Goal: Information Seeking & Learning: Check status

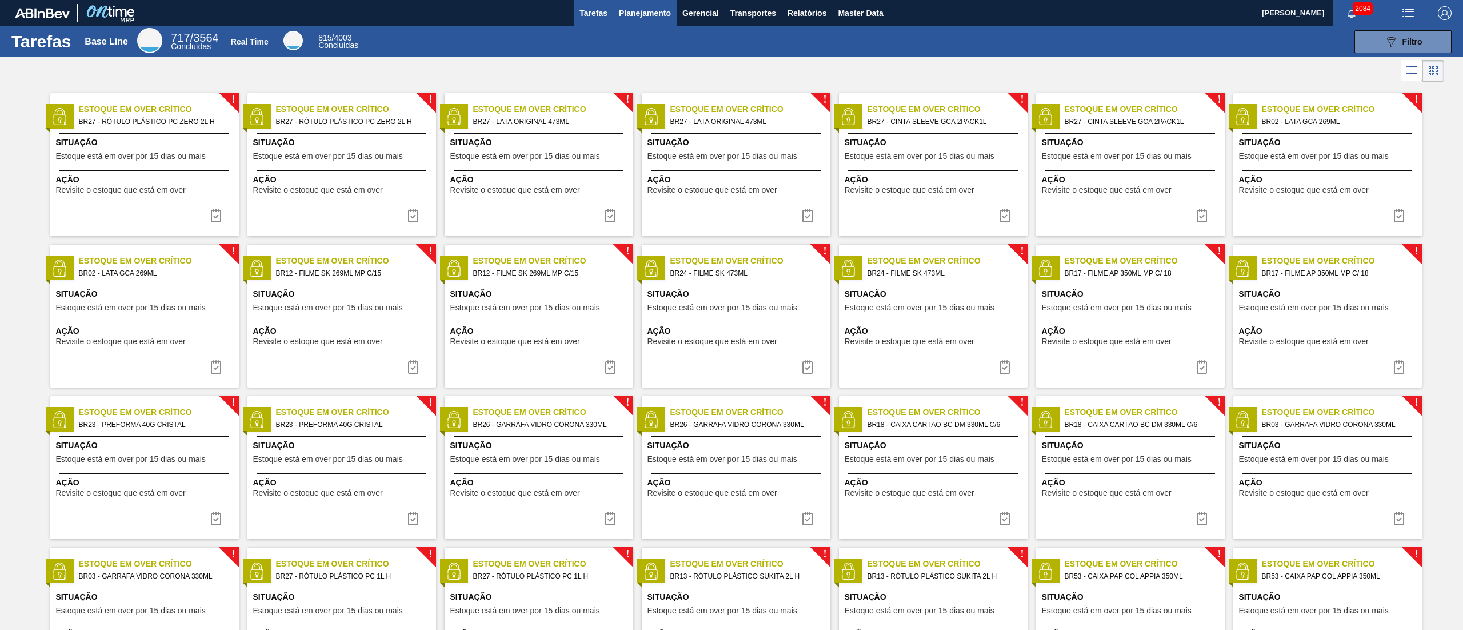
click at [645, 7] on span "Planejamento" at bounding box center [645, 13] width 52 height 14
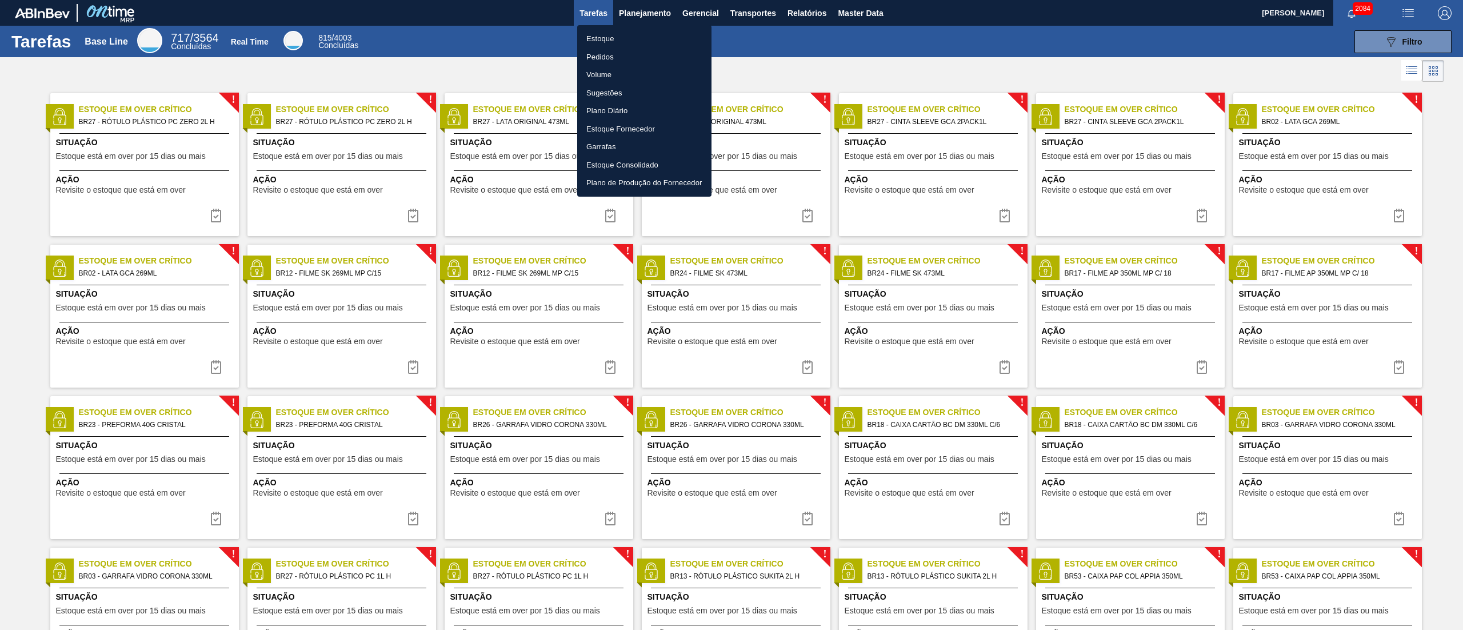
click at [623, 52] on li "Pedidos" at bounding box center [644, 57] width 134 height 18
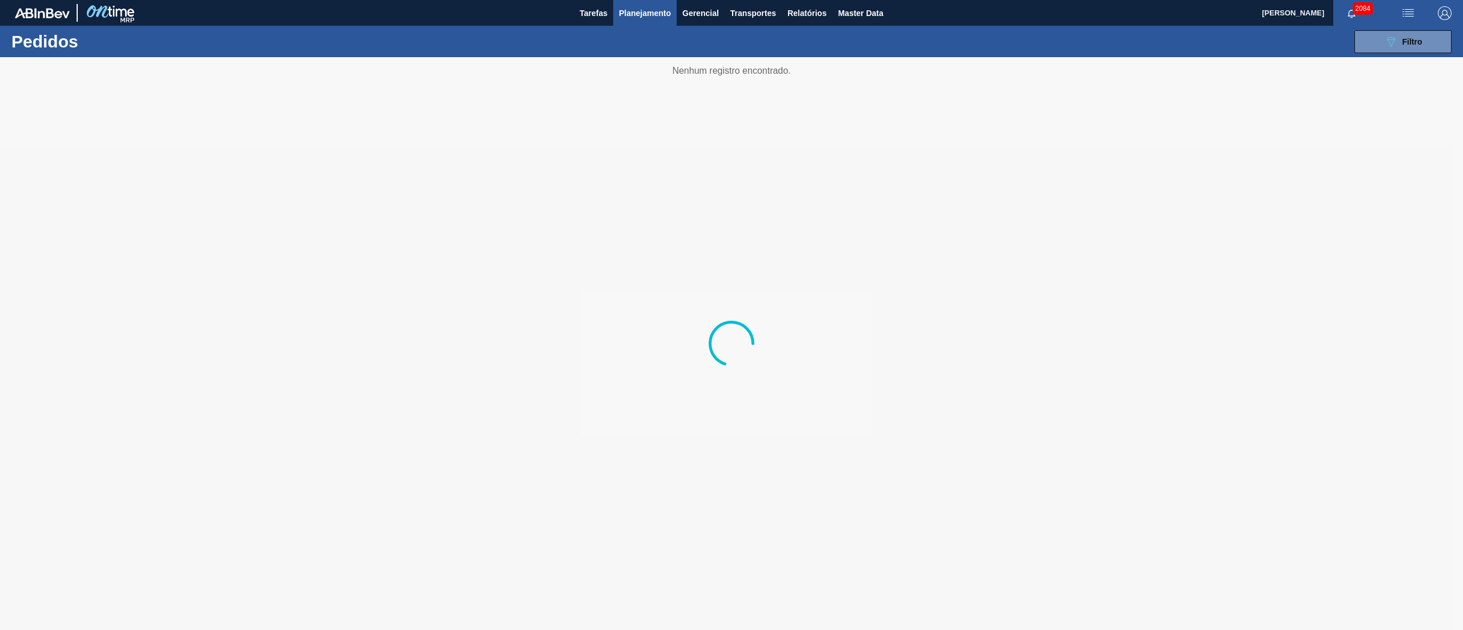
click at [620, 16] on button "Planejamento" at bounding box center [644, 13] width 63 height 26
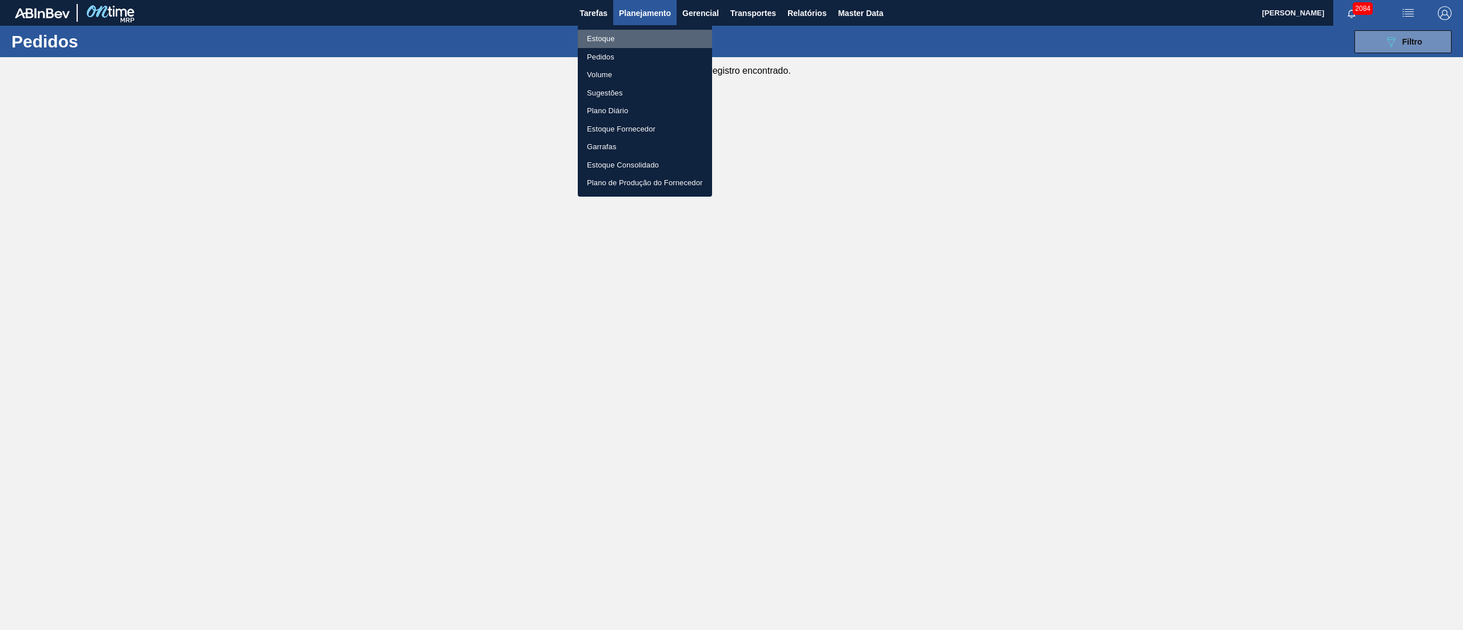
click at [623, 37] on li "Estoque" at bounding box center [645, 39] width 134 height 18
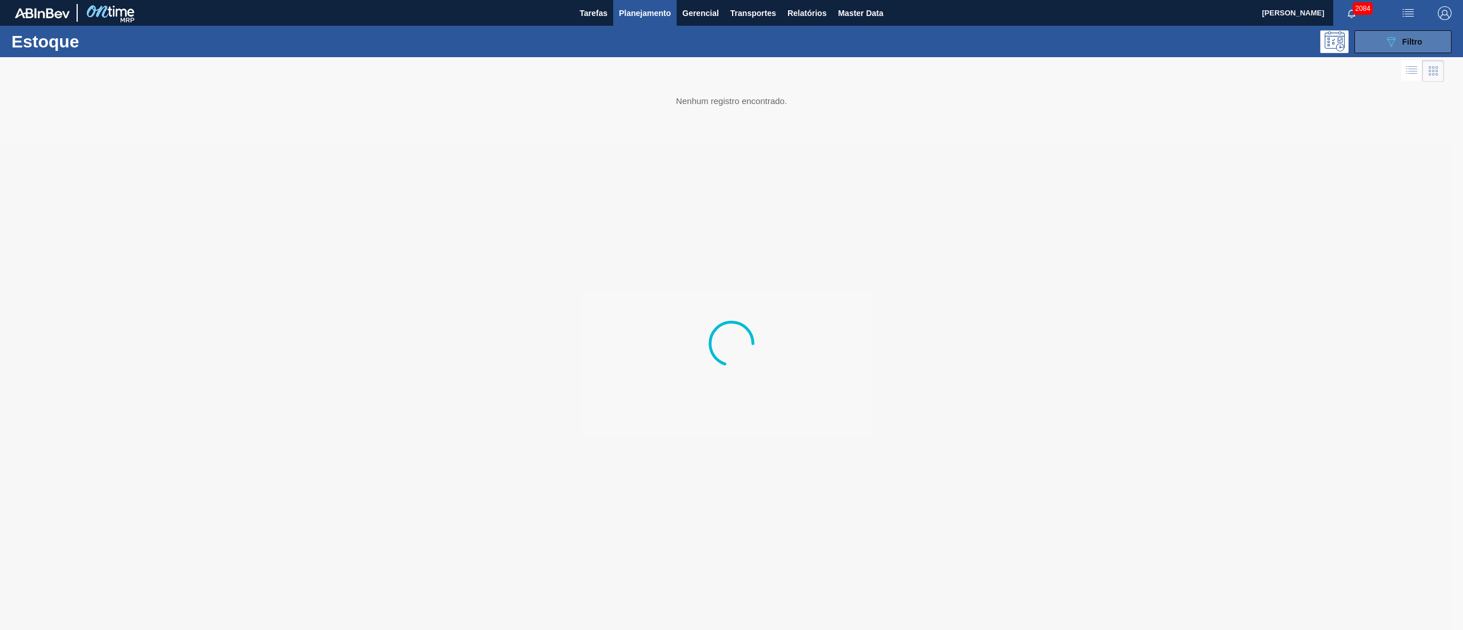
click at [1381, 48] on button "089F7B8B-B2A5-4AFE-B5C0-19BA573D28AC Filtro" at bounding box center [1402, 41] width 97 height 23
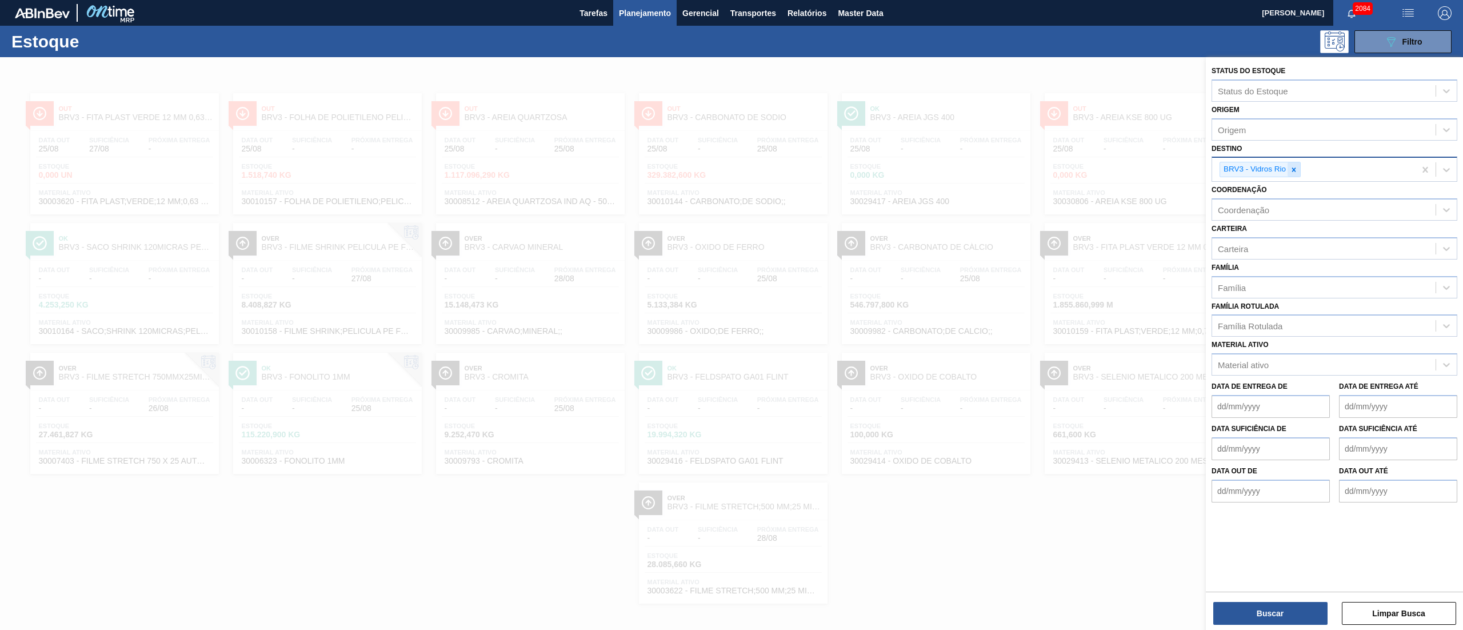
click at [1297, 170] on icon at bounding box center [1294, 170] width 8 height 8
click at [1239, 134] on div "Origem" at bounding box center [1323, 129] width 223 height 17
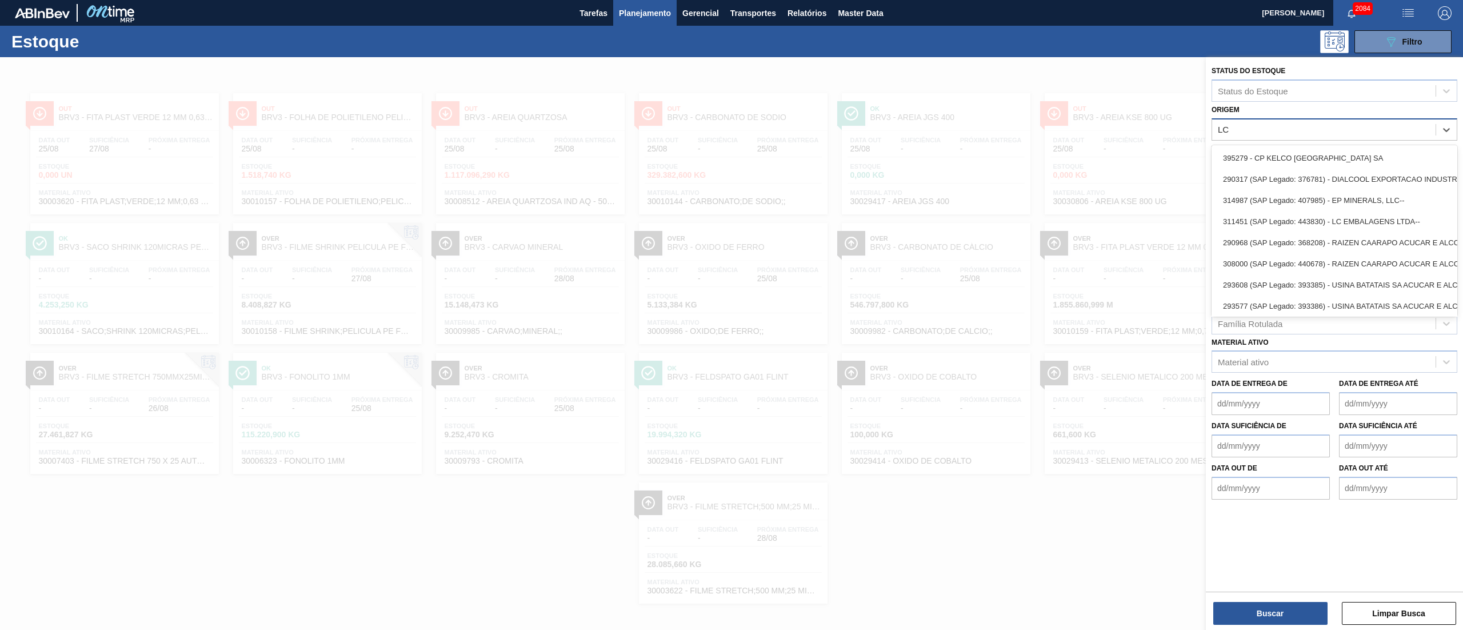
type input "LC"
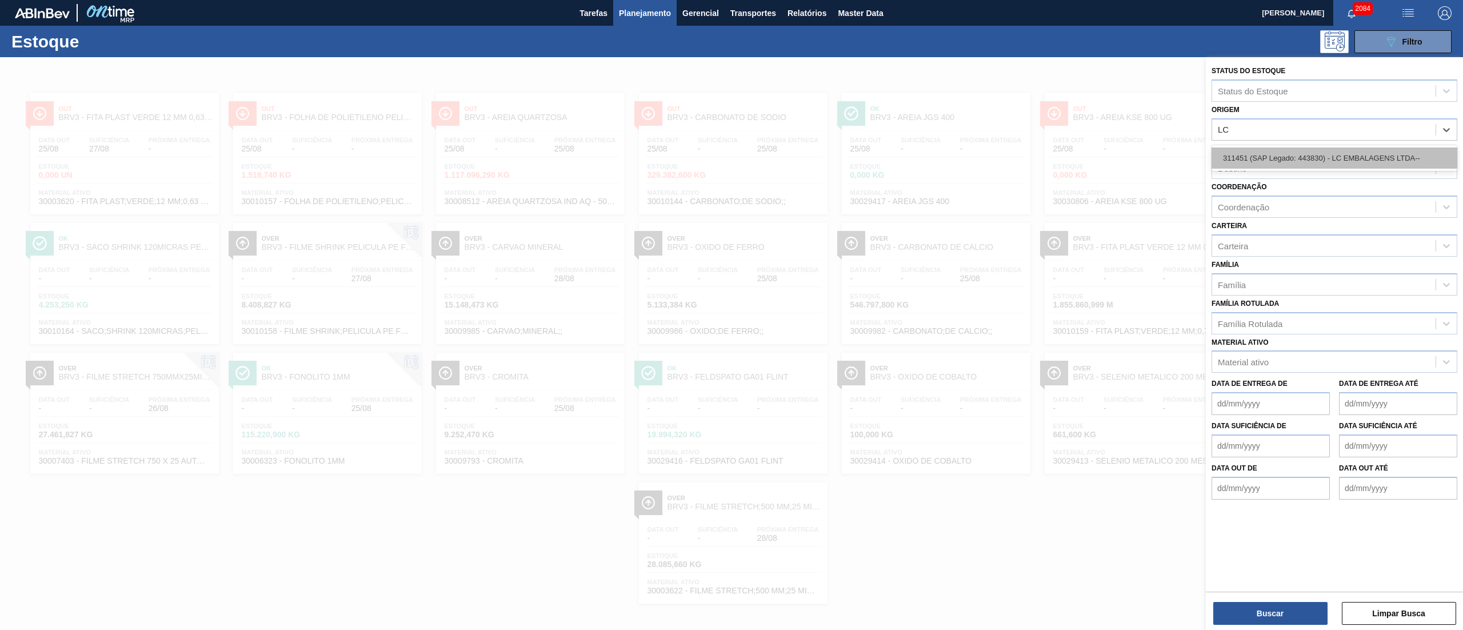
click at [1255, 155] on div "311451 (SAP Legado: 443830) - LC EMBALAGENS LTDA--" at bounding box center [1335, 157] width 246 height 21
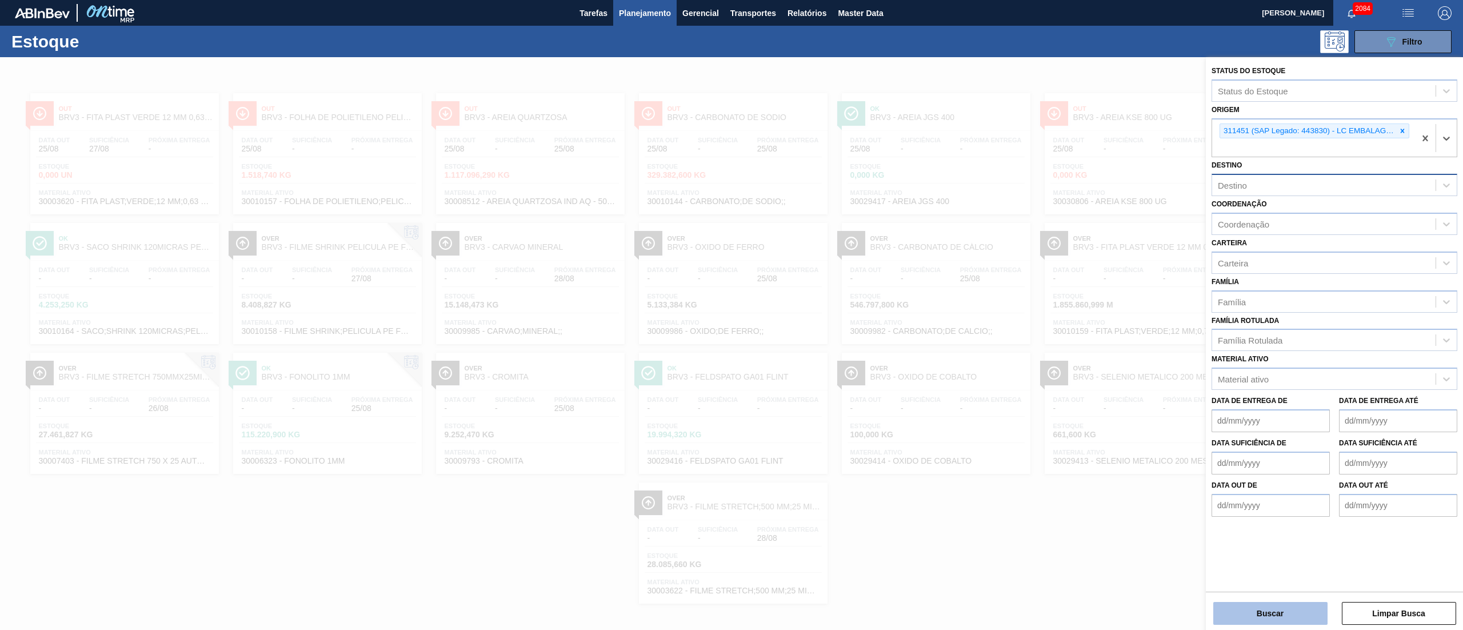
click at [1262, 618] on button "Buscar" at bounding box center [1270, 613] width 114 height 23
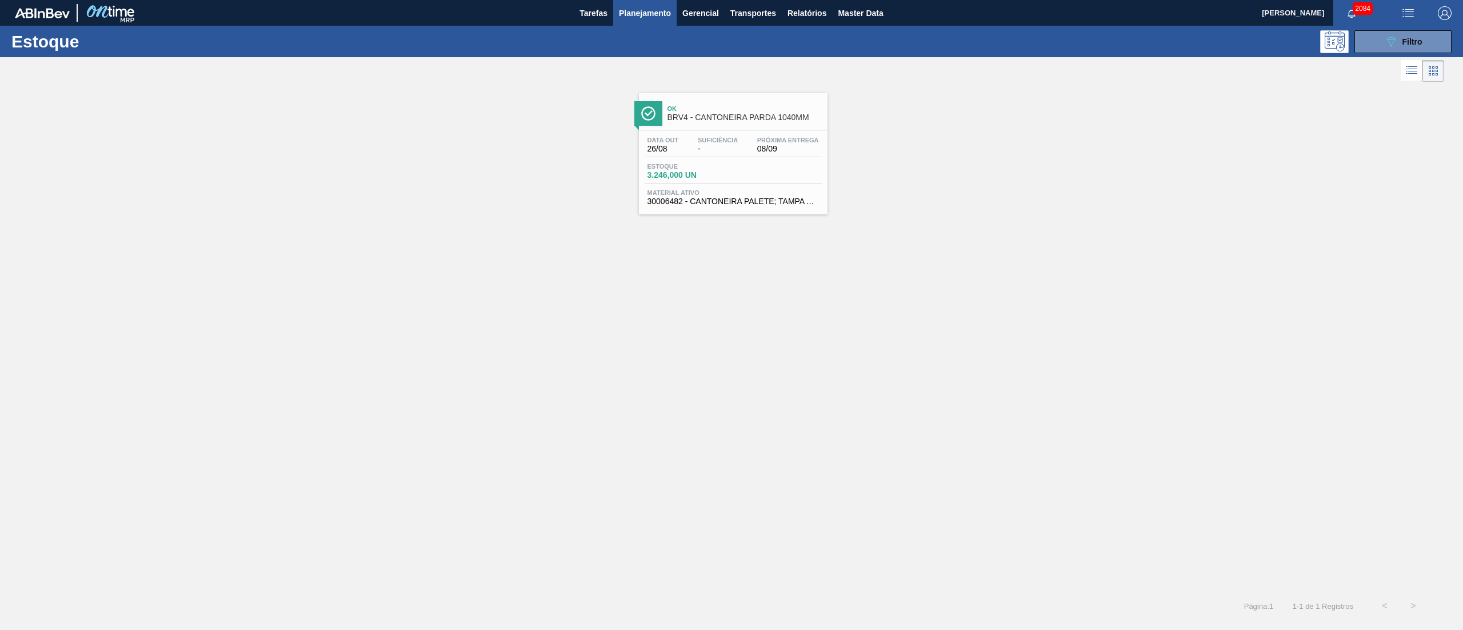
click at [743, 144] on div "Data out 26/08 Suficiência - Próxima Entrega 08/09" at bounding box center [733, 147] width 177 height 21
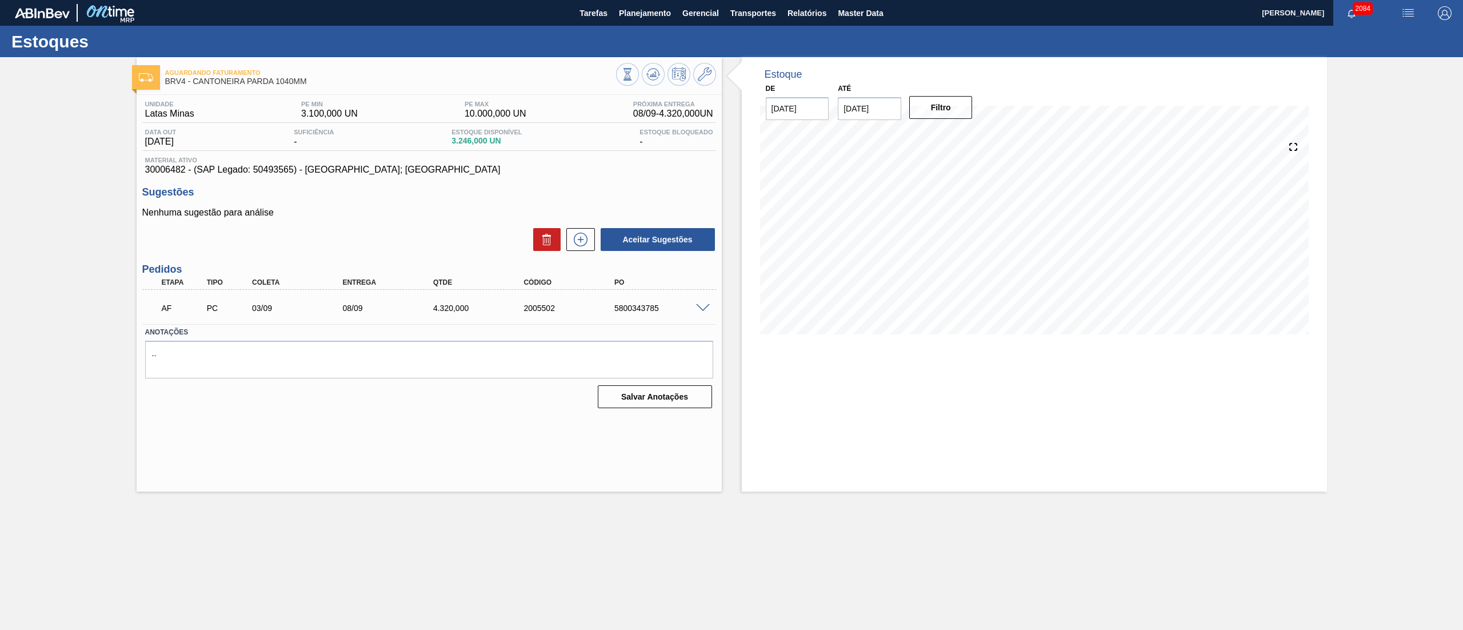
click at [629, 305] on div "5800343785" at bounding box center [663, 307] width 103 height 9
copy div "5800343785"
drag, startPoint x: 160, startPoint y: 312, endPoint x: 682, endPoint y: 308, distance: 521.8
click at [682, 308] on div "AF PC 03/09 08/09 4.320,000 2005502 5800343785" at bounding box center [425, 306] width 543 height 23
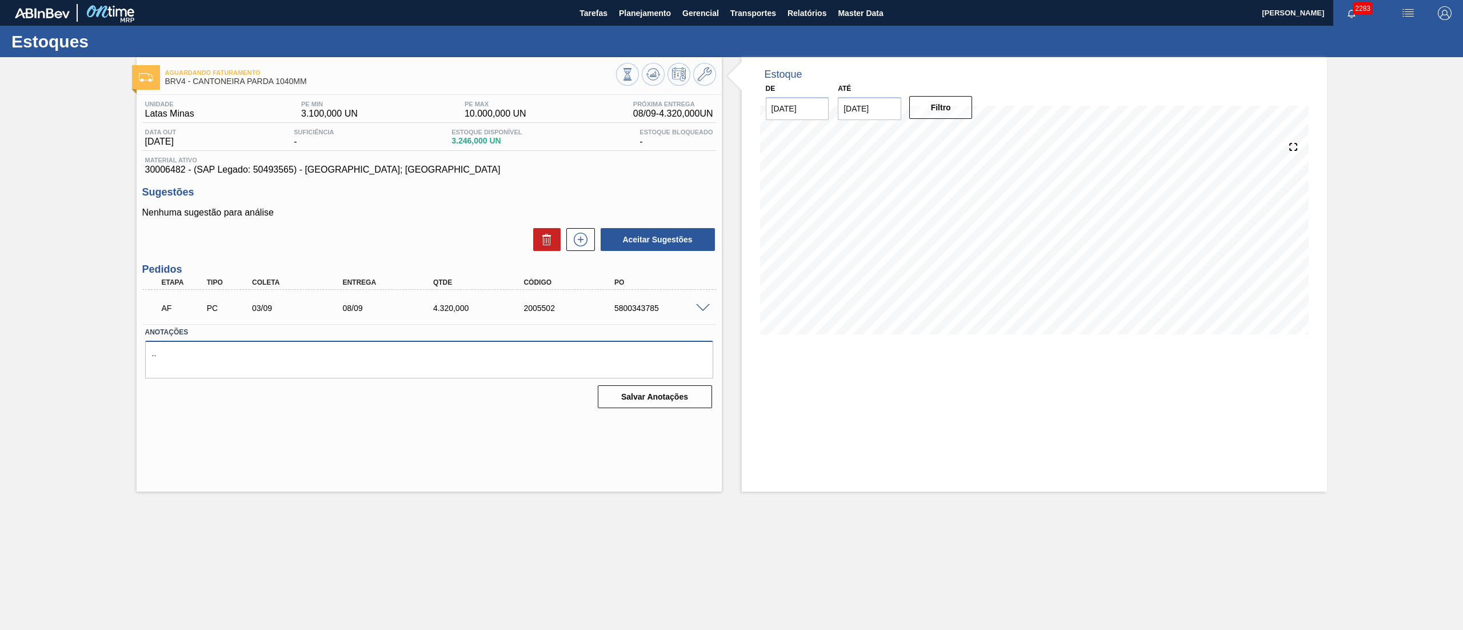
drag, startPoint x: 147, startPoint y: 352, endPoint x: 161, endPoint y: 350, distance: 13.9
click at [161, 350] on textarea ".." at bounding box center [429, 360] width 568 height 38
click at [639, 9] on span "Planejamento" at bounding box center [645, 13] width 52 height 14
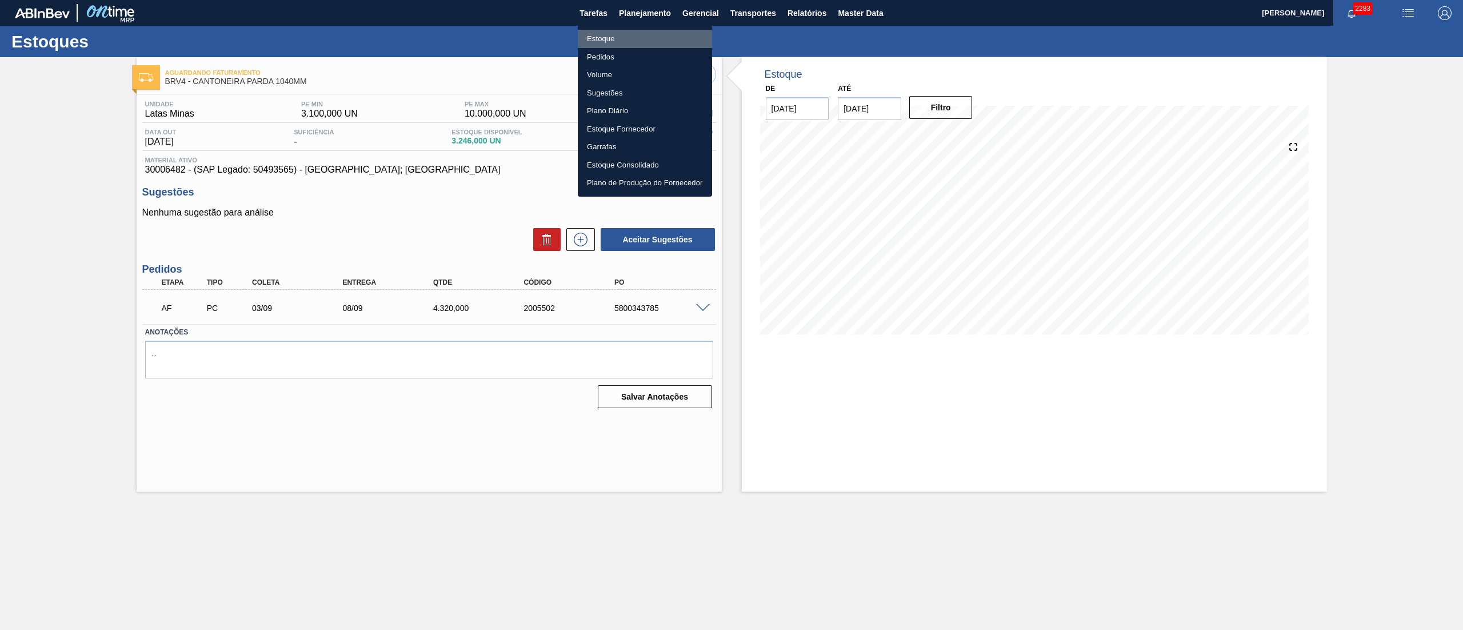
click at [620, 34] on li "Estoque" at bounding box center [645, 39] width 134 height 18
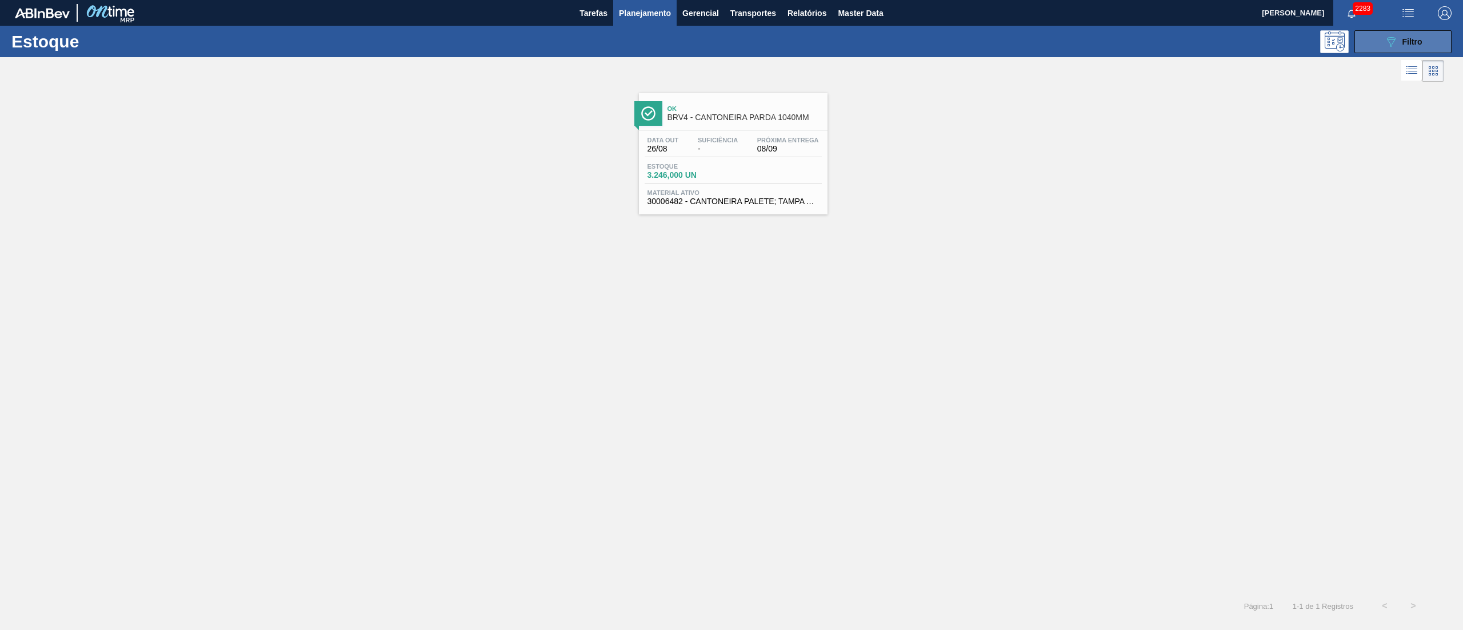
click at [1383, 45] on button "089F7B8B-B2A5-4AFE-B5C0-19BA573D28AC Filtro" at bounding box center [1402, 41] width 97 height 23
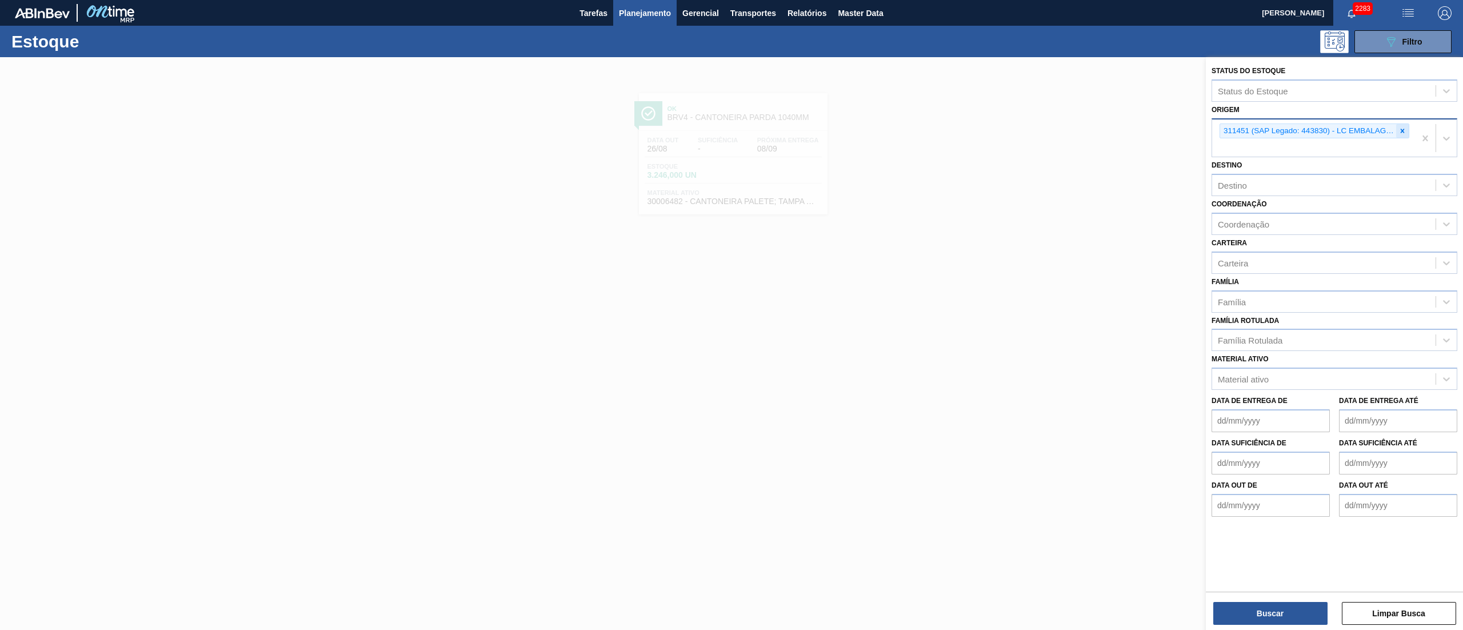
click at [1398, 130] on icon at bounding box center [1402, 131] width 8 height 8
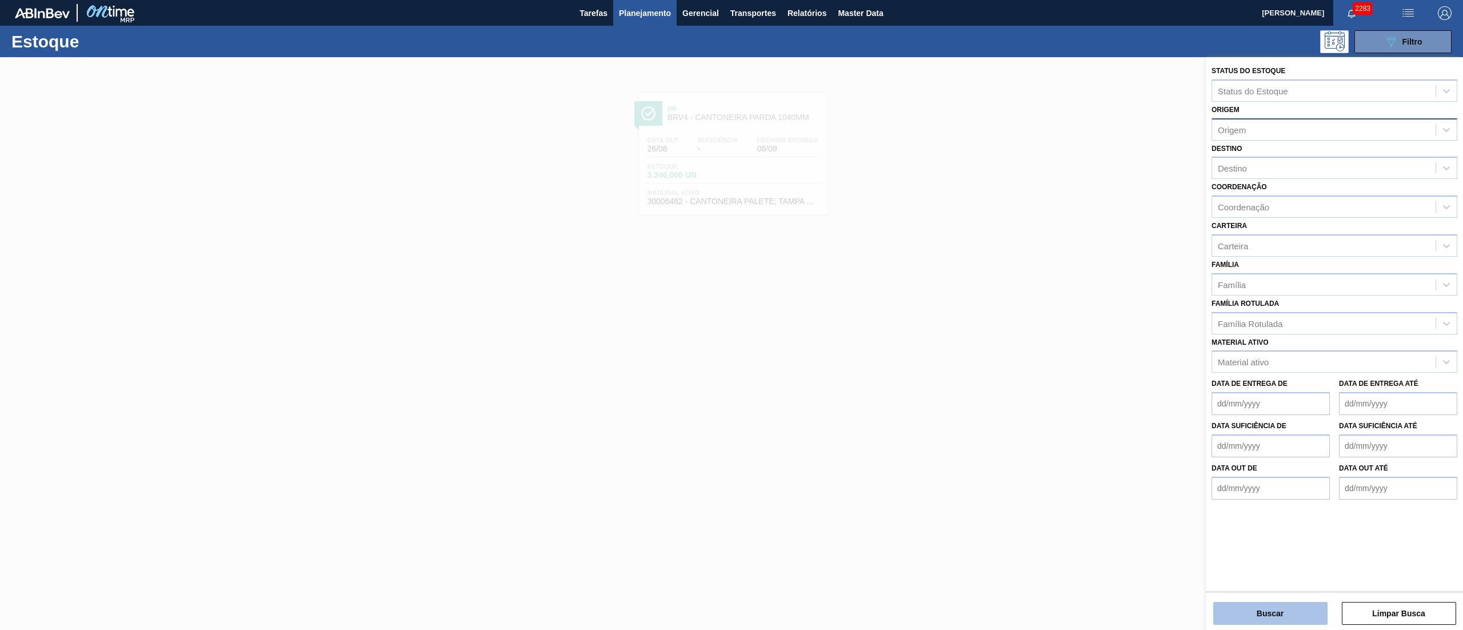
click at [1266, 608] on button "Buscar" at bounding box center [1270, 613] width 114 height 23
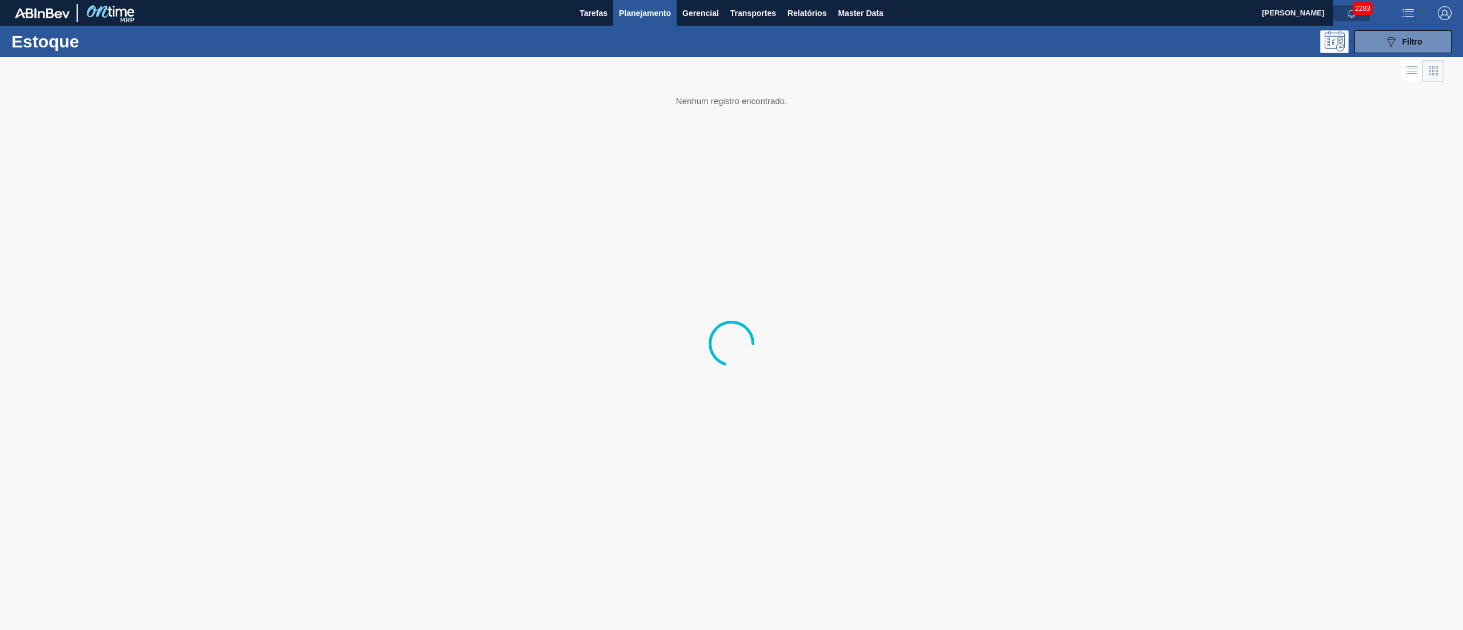
click at [1349, 15] on icon "button" at bounding box center [1351, 14] width 7 height 8
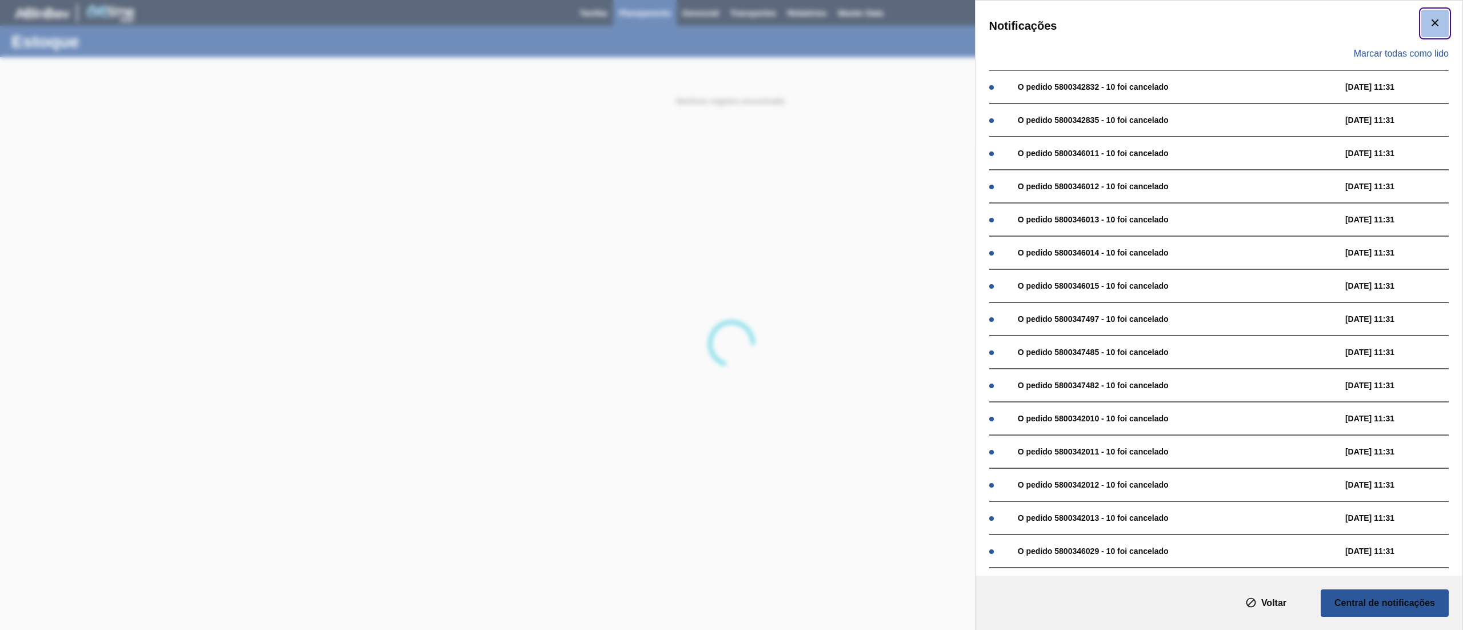
click at [1425, 29] on button "botão de ícone" at bounding box center [1434, 23] width 27 height 27
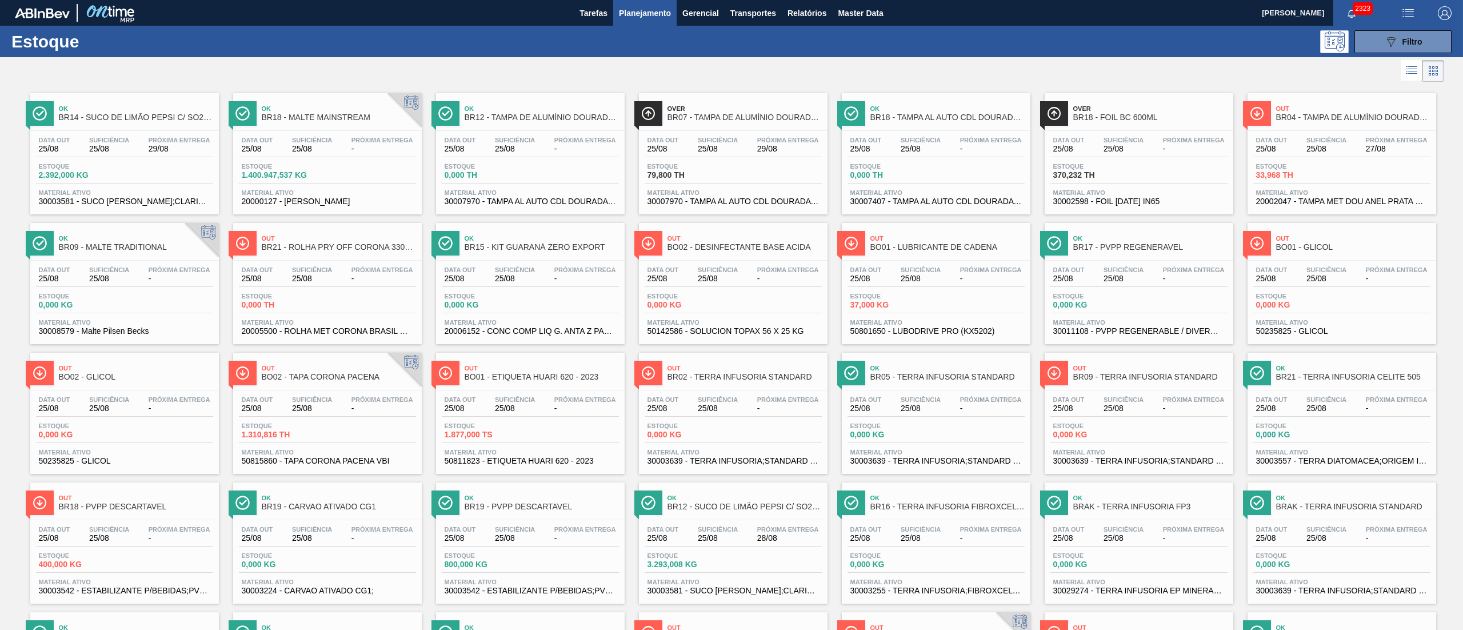
click at [1415, 55] on div "Estoque 089F7B8B-B2A5-4AFE-B5C0-19BA573D28AC Filtro" at bounding box center [731, 41] width 1463 height 31
click at [1415, 48] on button "089F7B8B-B2A5-4AFE-B5C0-19BA573D28AC Filtro" at bounding box center [1402, 41] width 97 height 23
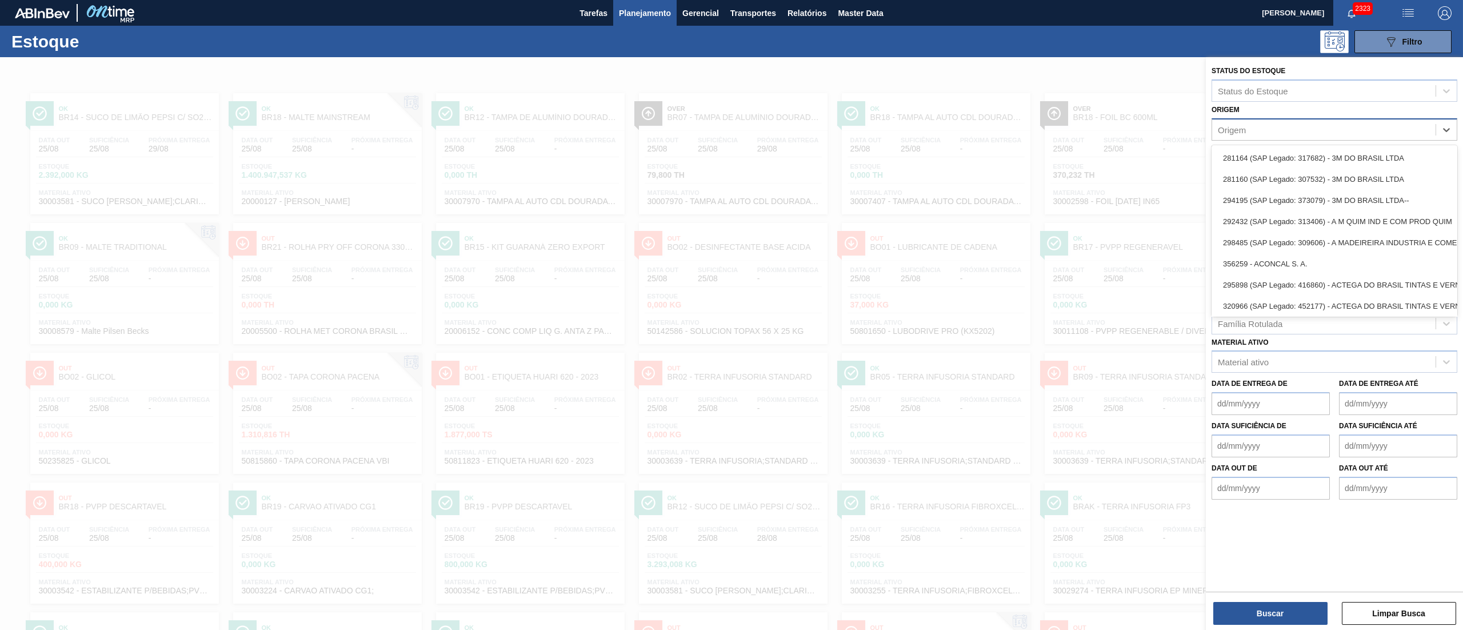
click at [1224, 128] on div "Origem" at bounding box center [1232, 130] width 28 height 10
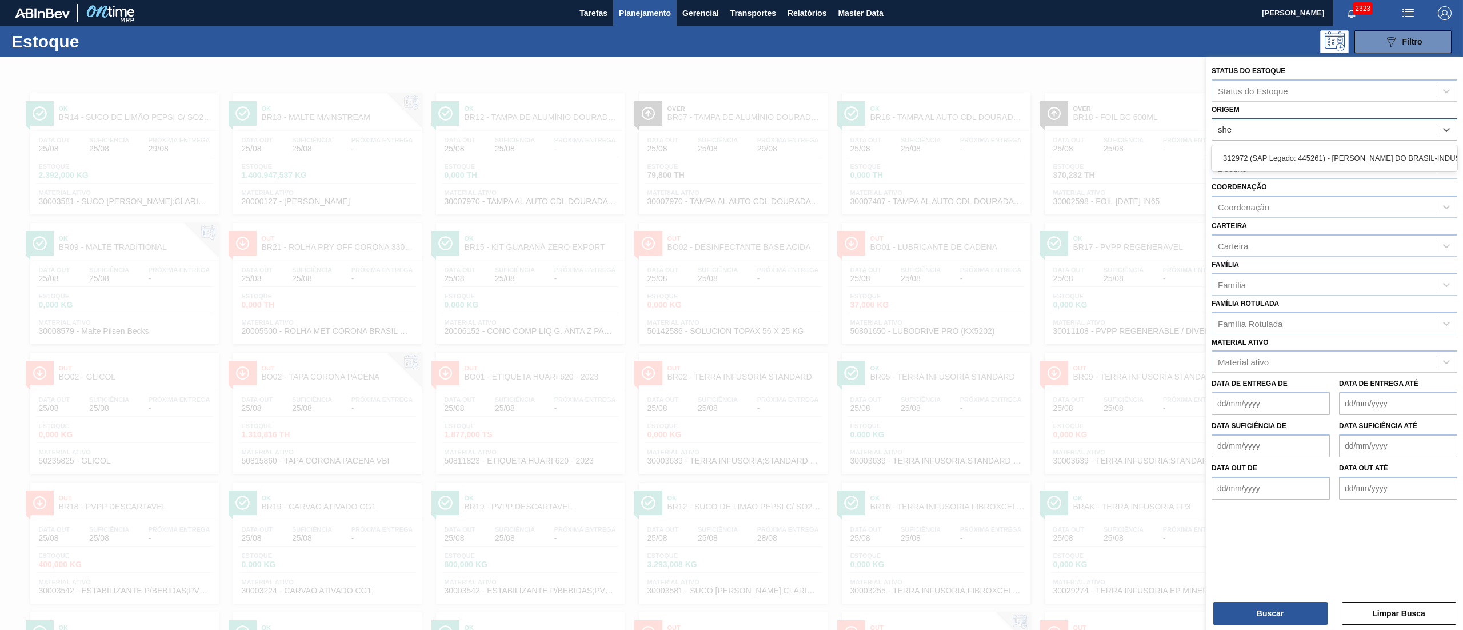
type input "sher"
click at [1303, 145] on div "312972 (SAP Legado: 445261) - SHERWIN-WILLIAMS DO BRASIL-INDUSTRIA E COMERCIO L…" at bounding box center [1335, 158] width 246 height 26
click at [1303, 164] on div "312972 (SAP Legado: 445261) - SHERWIN-WILLIAMS DO BRASIL-INDUSTRIA E COMERCIO L…" at bounding box center [1335, 157] width 246 height 21
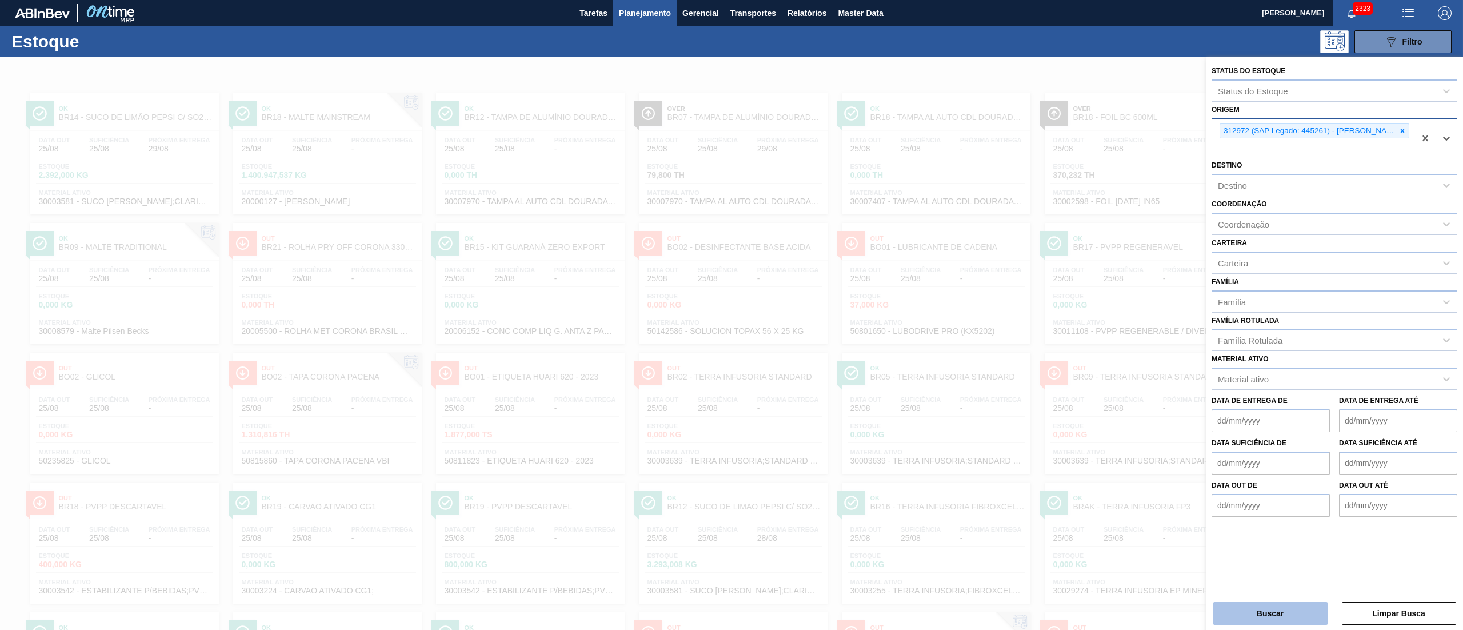
click at [1283, 617] on button "Buscar" at bounding box center [1270, 613] width 114 height 23
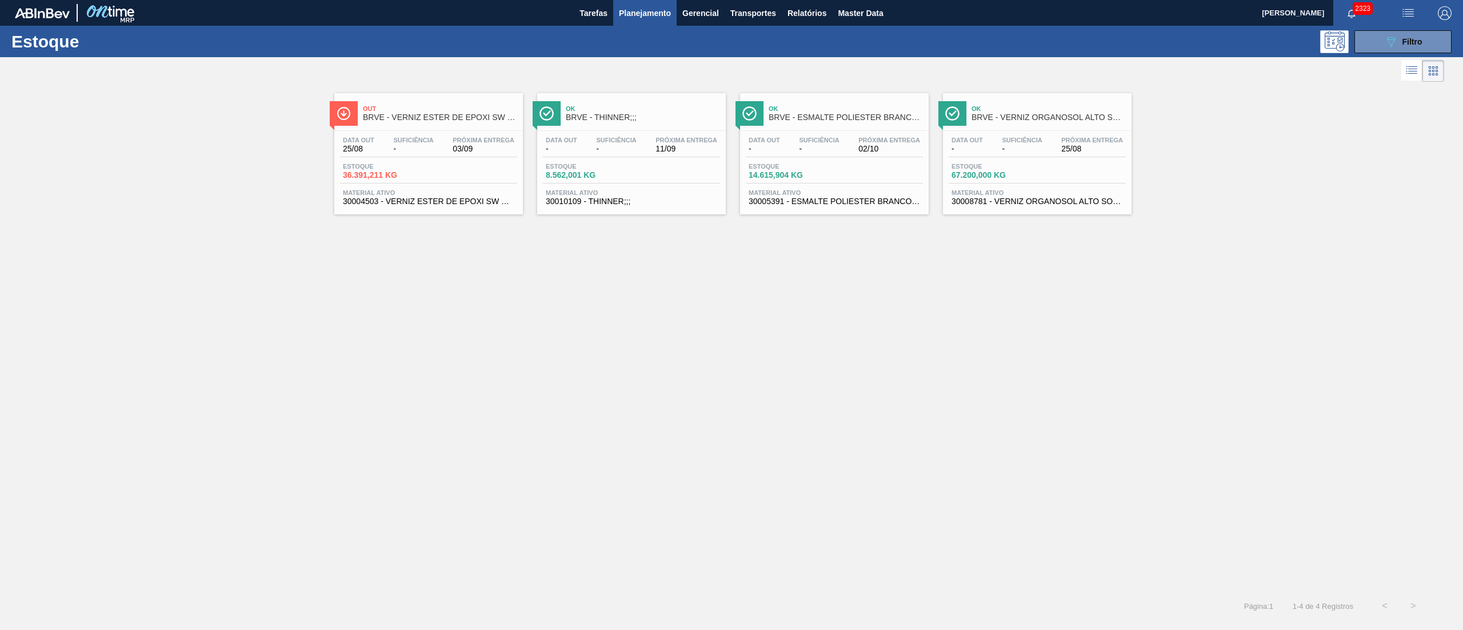
click at [395, 176] on span "36.391,211 KG" at bounding box center [383, 175] width 80 height 9
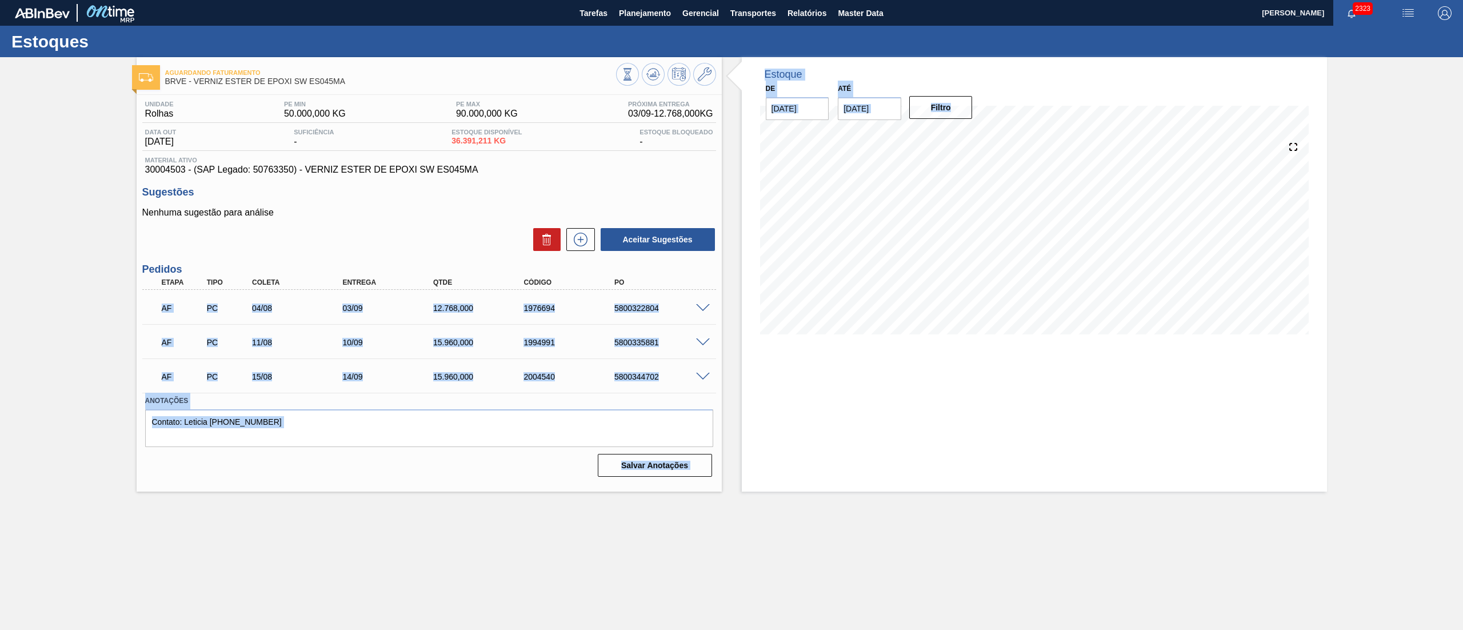
drag, startPoint x: 153, startPoint y: 307, endPoint x: 721, endPoint y: 369, distance: 571.4
click at [721, 369] on div "Aguardando Faturamento BRVE - VERNIZ ESTER DE EPOXI SW ES045MA Unidade Rolhas P…" at bounding box center [731, 274] width 1463 height 434
click at [166, 461] on div "Salvar Anotações" at bounding box center [429, 465] width 568 height 25
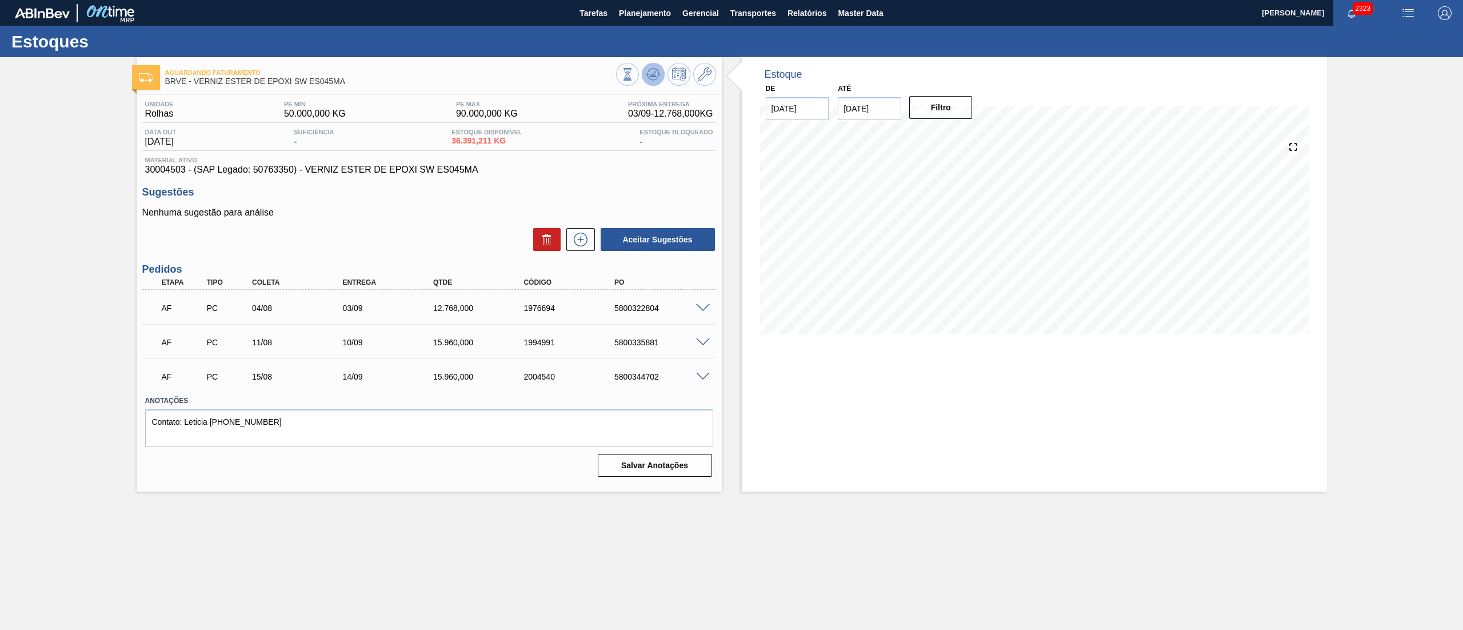
click at [652, 77] on icon at bounding box center [653, 74] width 14 height 14
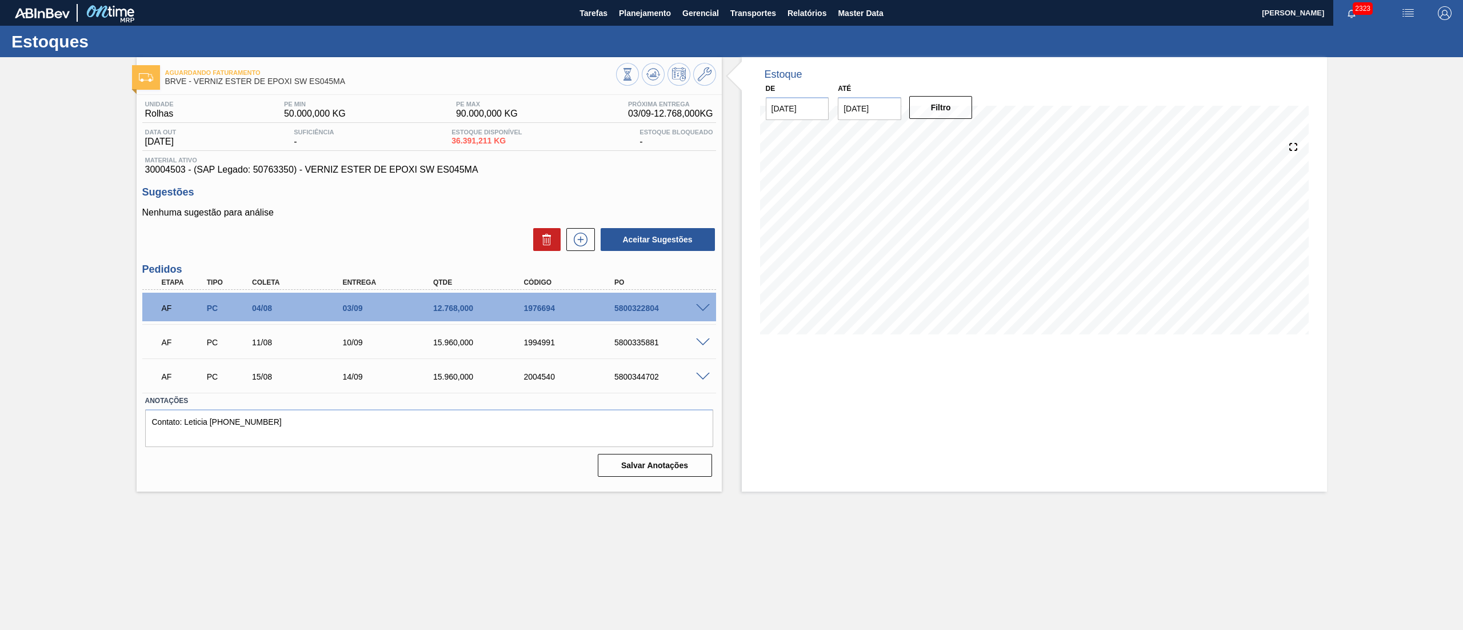
click at [866, 103] on input "08/09/2025" at bounding box center [869, 108] width 63 height 23
click at [963, 131] on div "setembro 2025" at bounding box center [906, 136] width 137 height 10
click at [965, 131] on div "setembro 2025" at bounding box center [906, 136] width 137 height 10
click at [967, 141] on div "dom seg ter qua qui sex sab" at bounding box center [906, 150] width 137 height 18
click at [961, 141] on div "dom seg ter qua qui sex sab" at bounding box center [906, 150] width 137 height 18
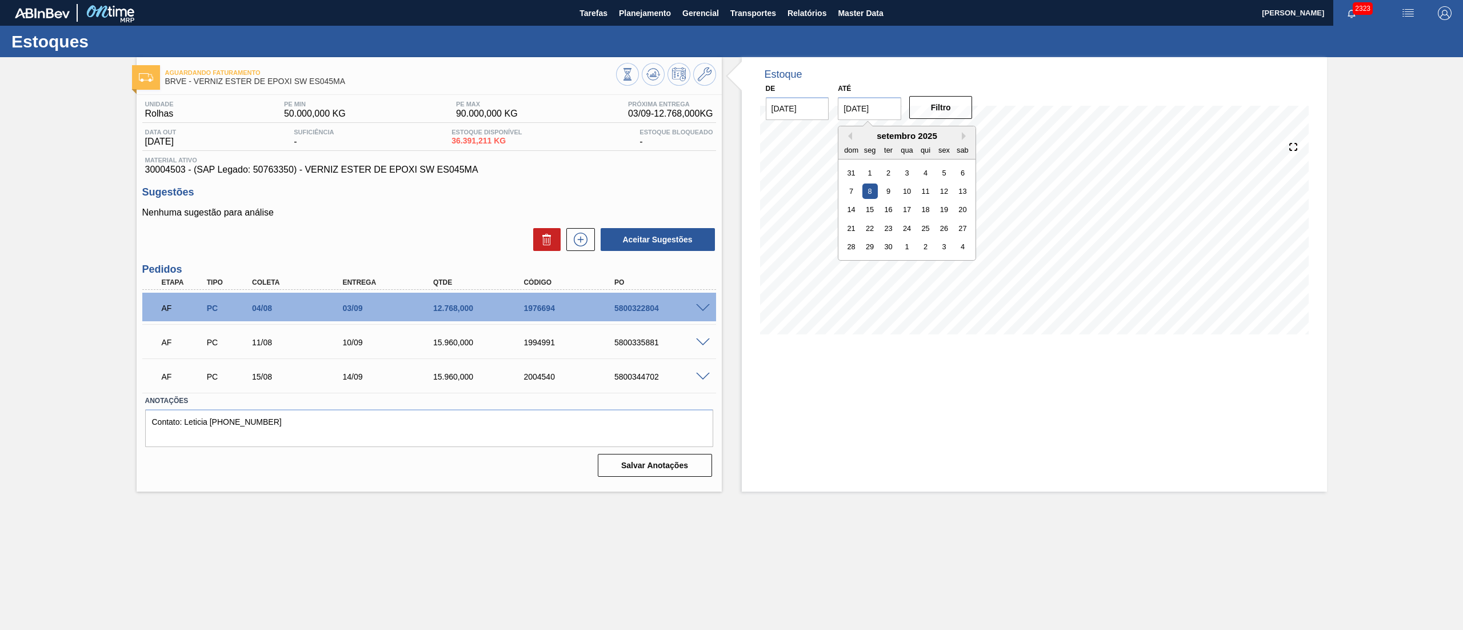
click at [961, 137] on div "setembro 2025" at bounding box center [906, 136] width 137 height 10
click at [962, 133] on button "Next Month" at bounding box center [966, 136] width 8 height 8
click at [965, 246] on div "1" at bounding box center [962, 246] width 15 height 15
type input "[DATE]"
click at [942, 107] on button "Filtro" at bounding box center [940, 107] width 63 height 23
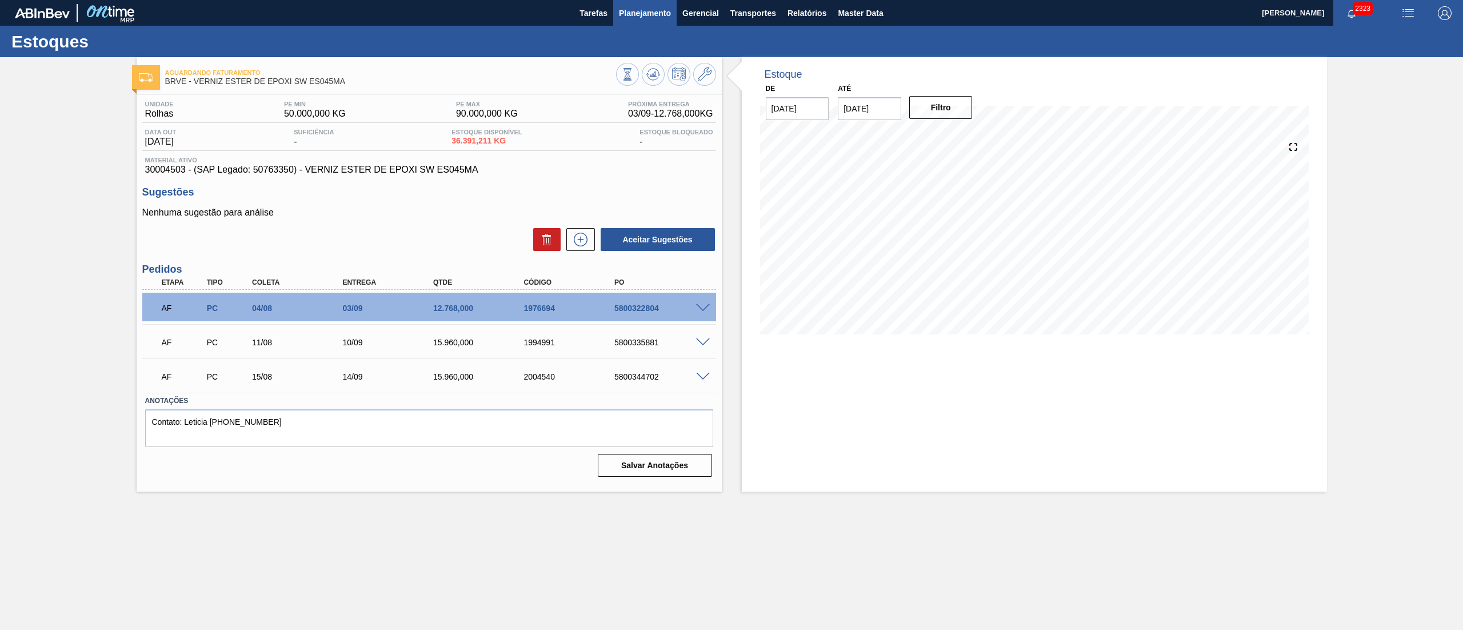
click at [632, 6] on span "Planejamento" at bounding box center [645, 13] width 52 height 14
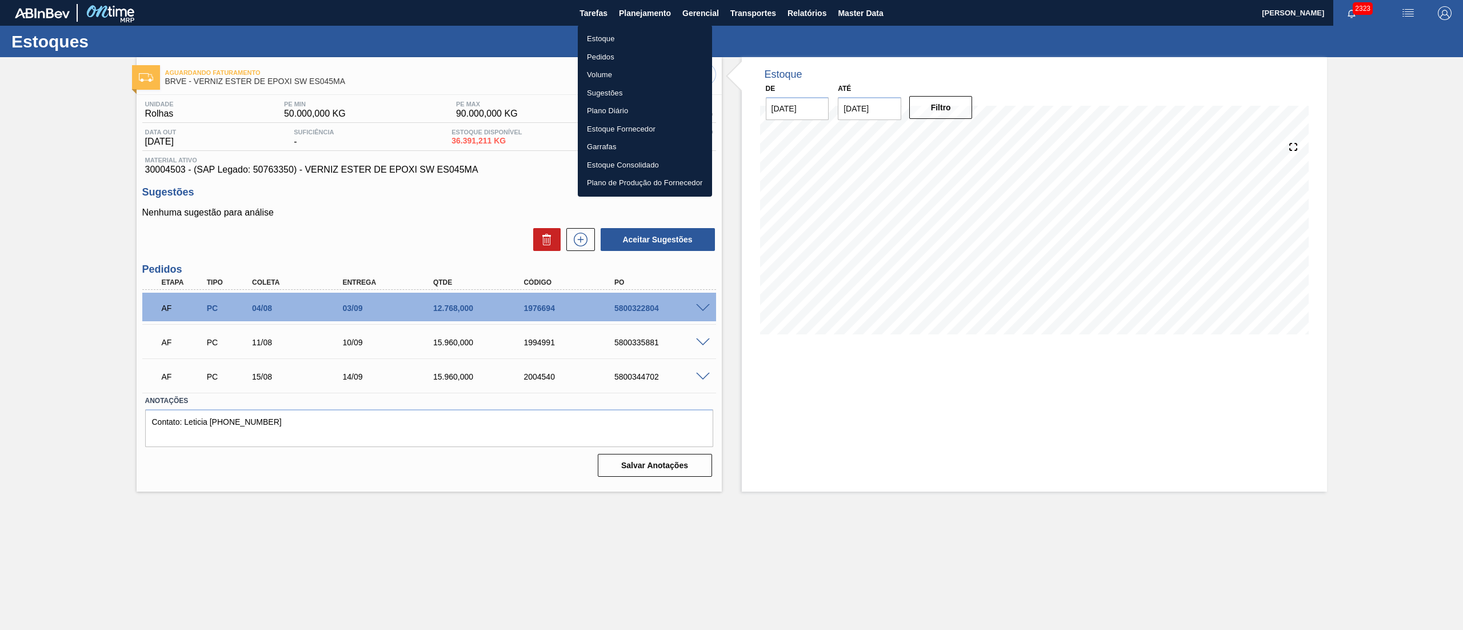
click at [599, 36] on li "Estoque" at bounding box center [645, 39] width 134 height 18
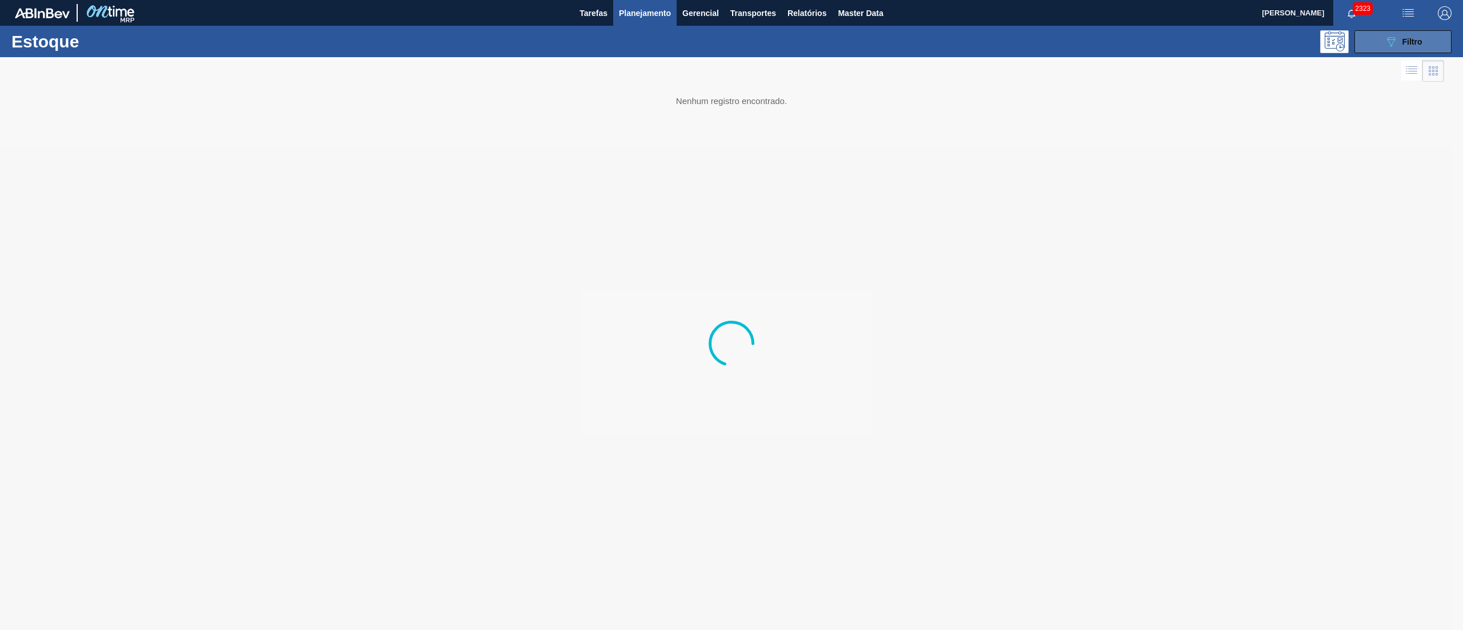
drag, startPoint x: 1427, startPoint y: 36, endPoint x: 1426, endPoint y: 43, distance: 6.9
click at [1427, 36] on button "089F7B8B-B2A5-4AFE-B5C0-19BA573D28AC Filtro" at bounding box center [1402, 41] width 97 height 23
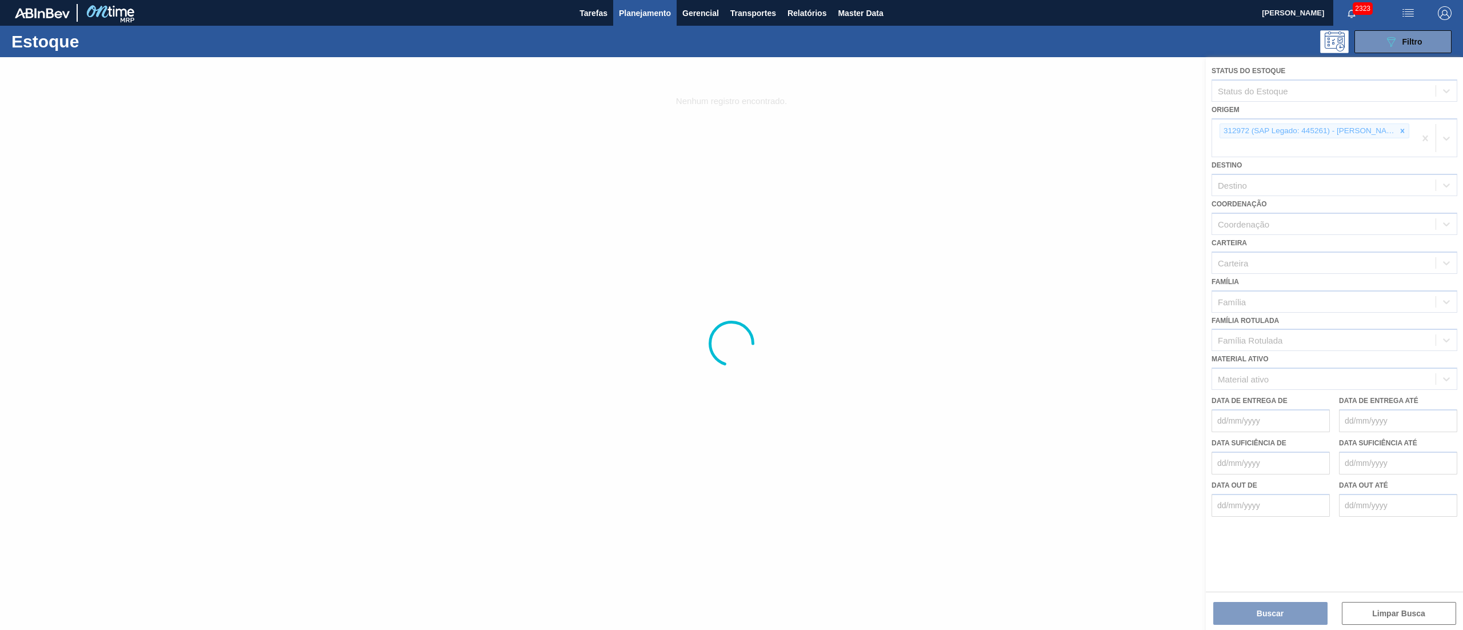
click at [1406, 132] on div at bounding box center [731, 343] width 1463 height 573
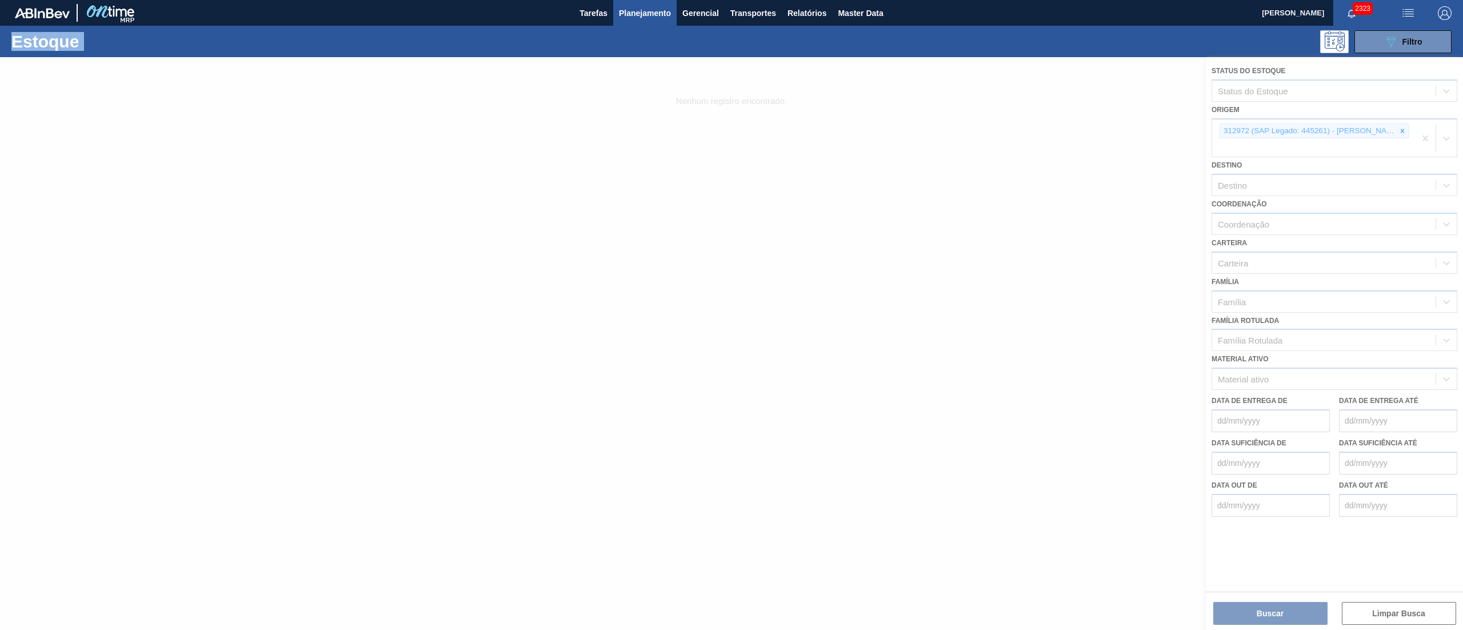
click at [1406, 132] on div at bounding box center [731, 343] width 1463 height 573
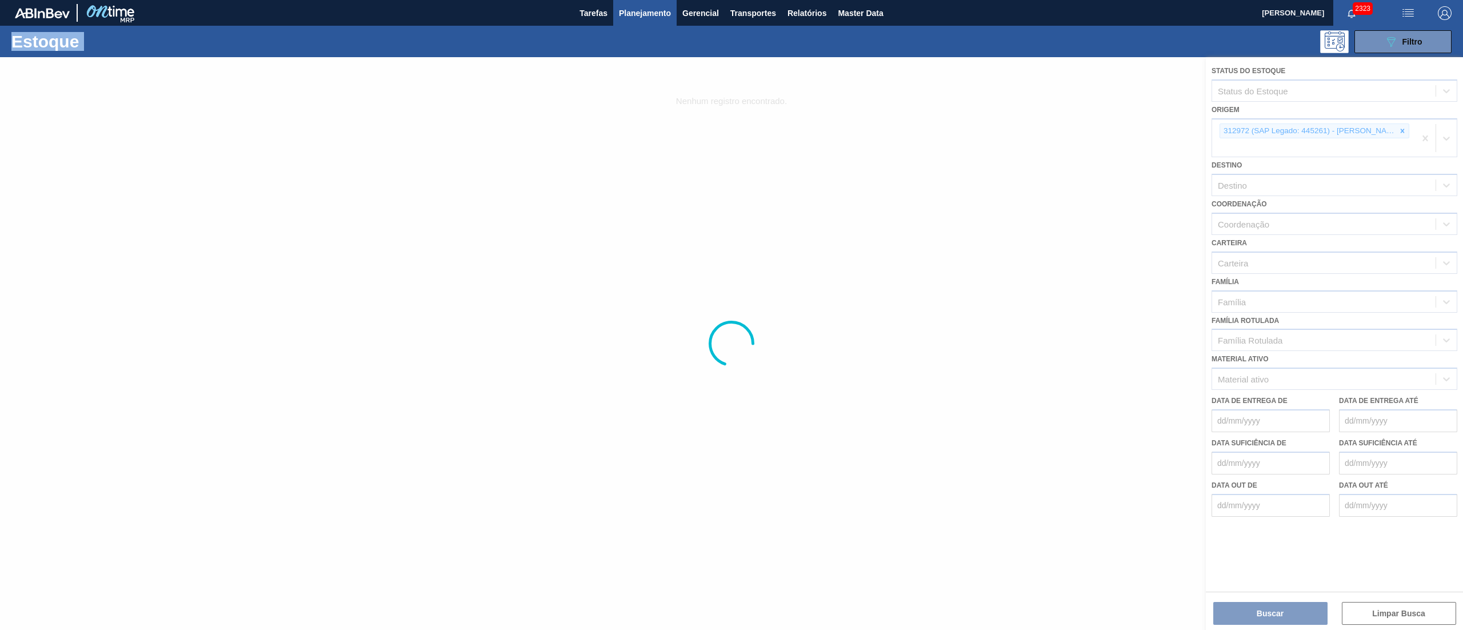
click at [1406, 132] on div at bounding box center [731, 343] width 1463 height 573
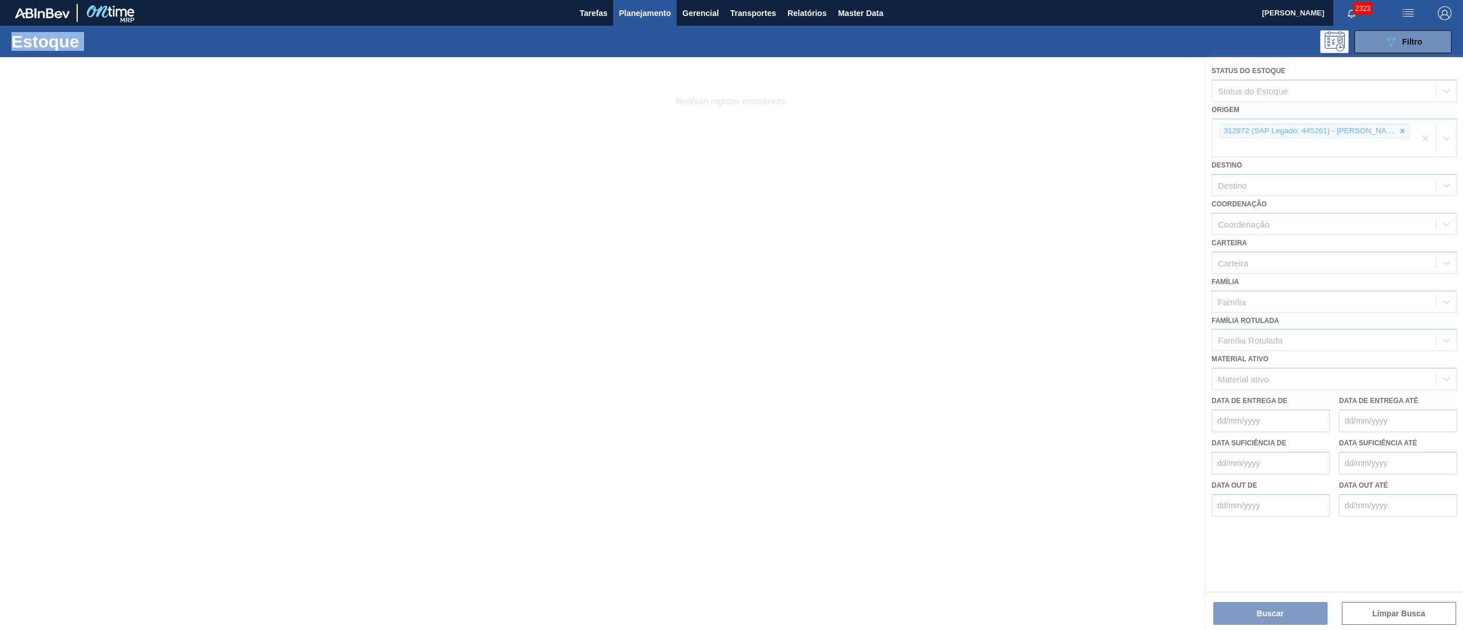
click at [1406, 132] on div at bounding box center [731, 343] width 1463 height 573
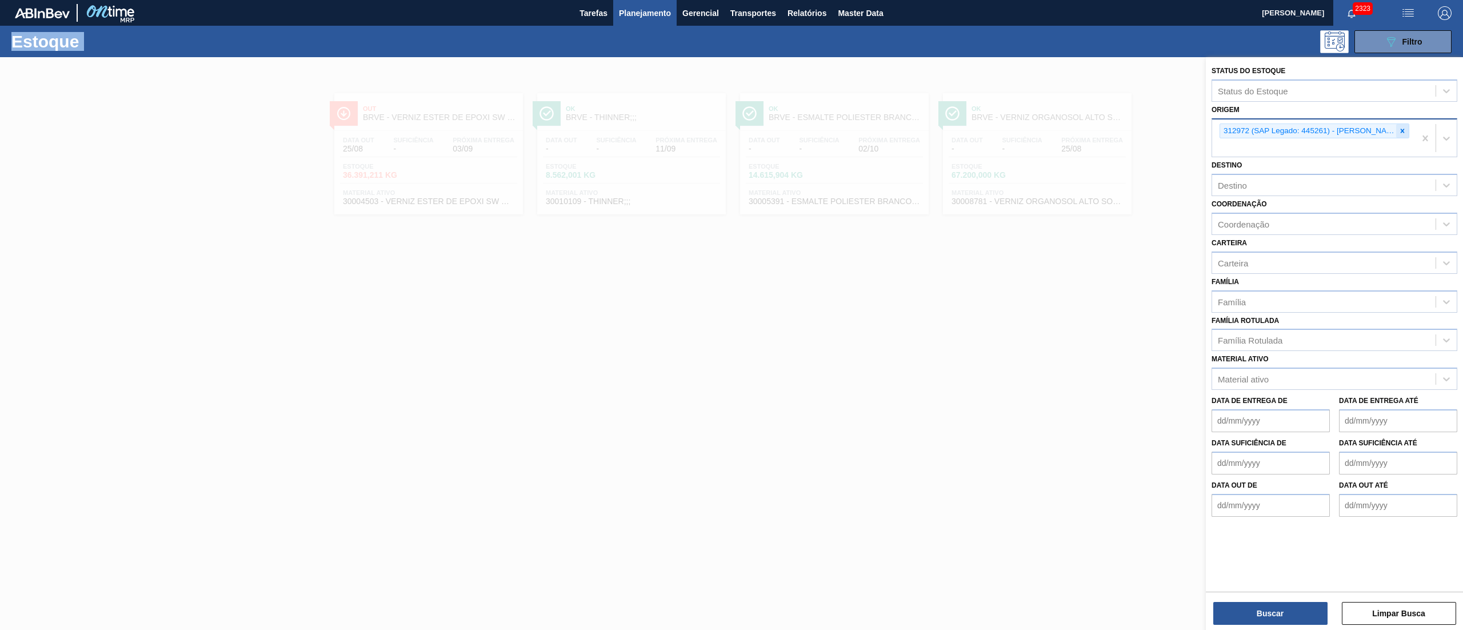
click at [1400, 134] on icon at bounding box center [1402, 131] width 8 height 8
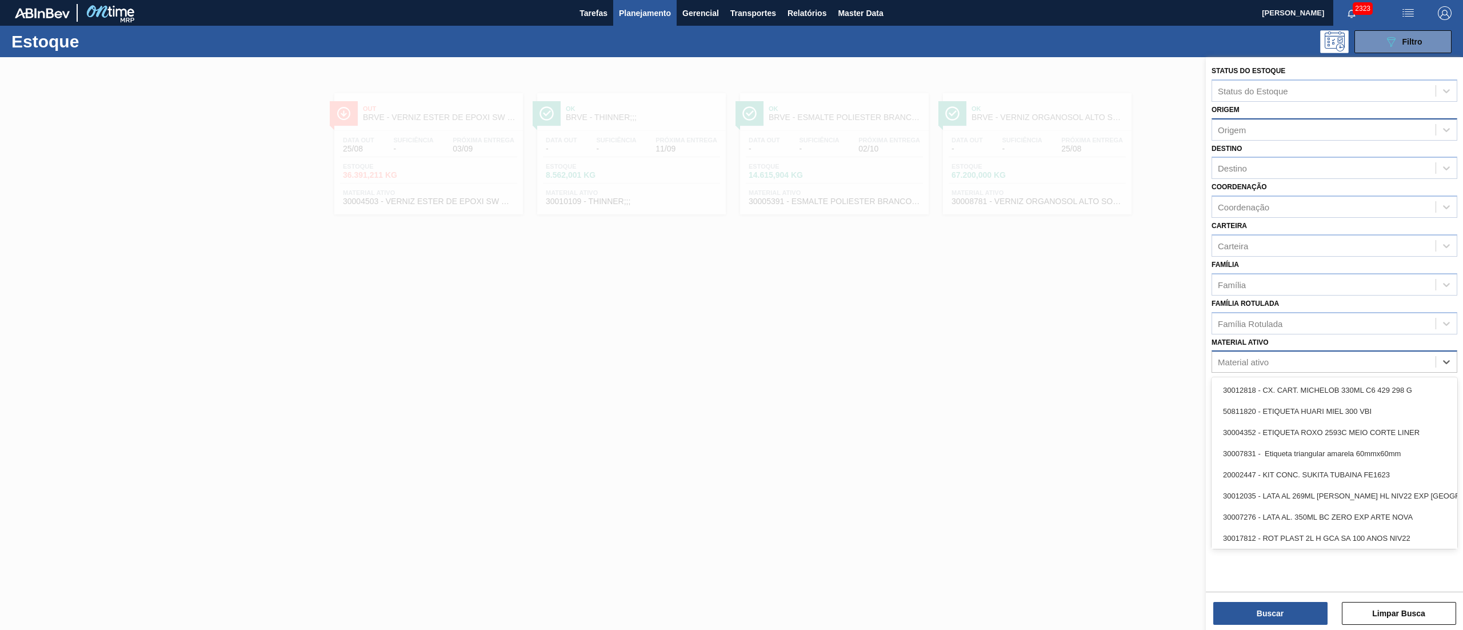
click at [1269, 366] on div "Material ativo" at bounding box center [1323, 362] width 223 height 17
paste ativo "20005476"
type ativo "20005476"
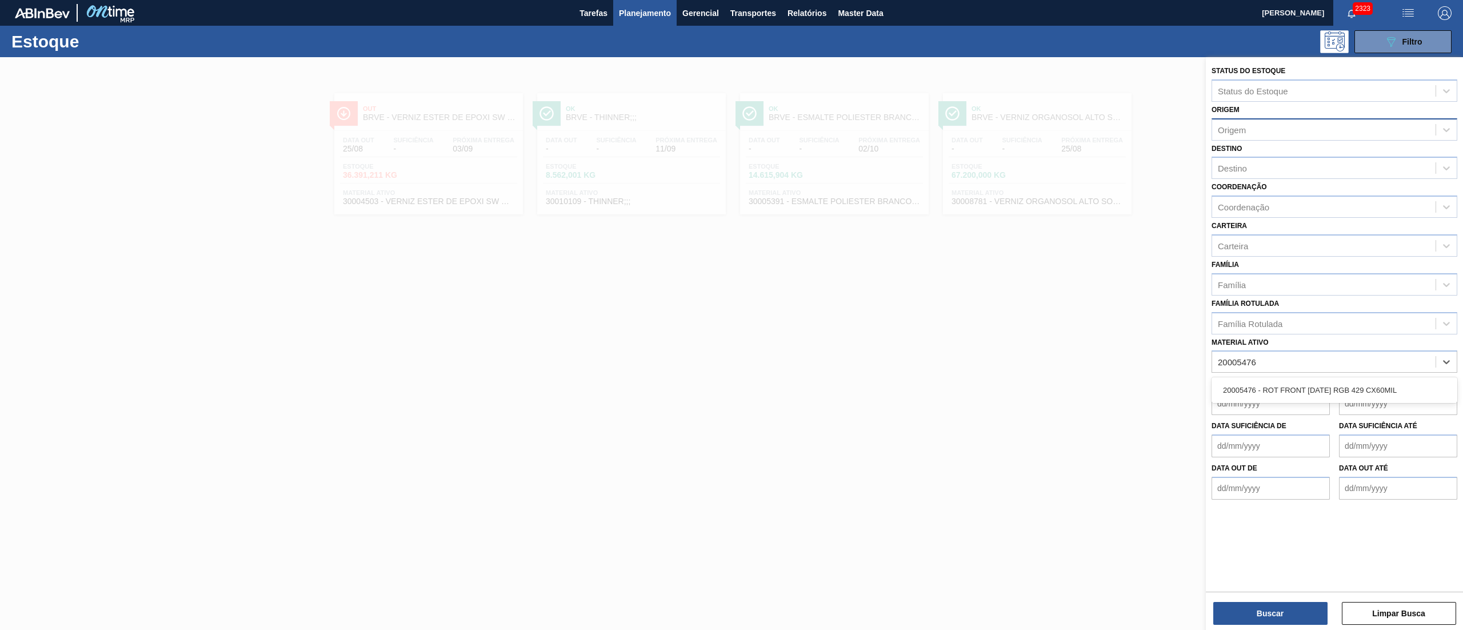
drag, startPoint x: 1368, startPoint y: 391, endPoint x: 1377, endPoint y: 395, distance: 10.7
click at [1375, 395] on div "20005476 - ROT FRONT BC 300 RGB 429 CX60MIL" at bounding box center [1335, 389] width 246 height 21
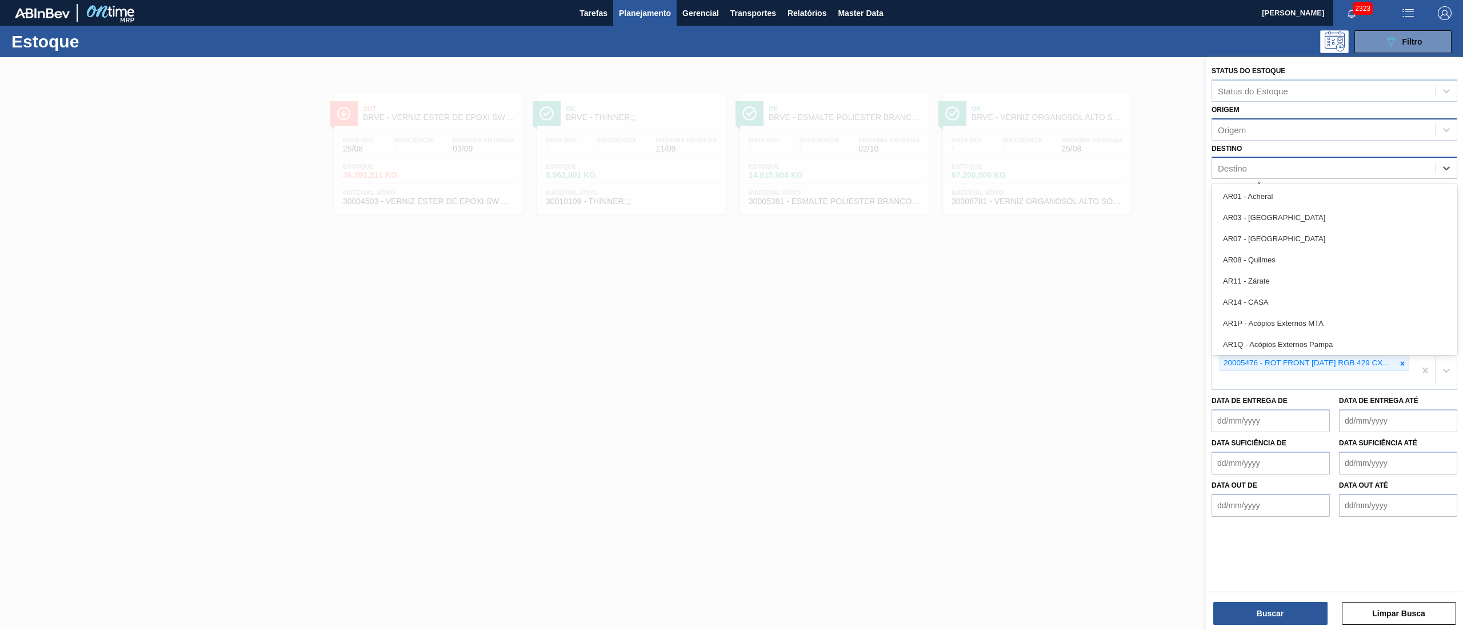
click at [1221, 173] on div "Destino" at bounding box center [1323, 168] width 223 height 17
type input "perna"
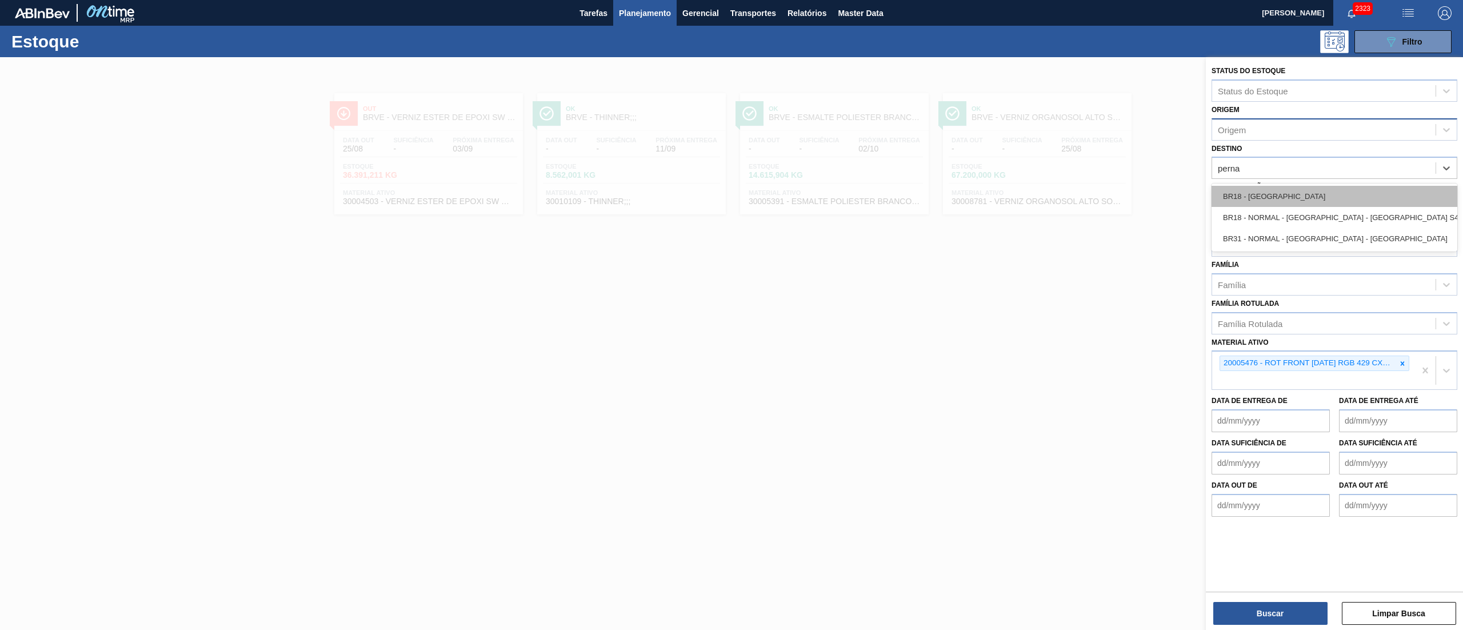
click at [1220, 186] on div "BR18 - Pernambuco" at bounding box center [1335, 196] width 246 height 21
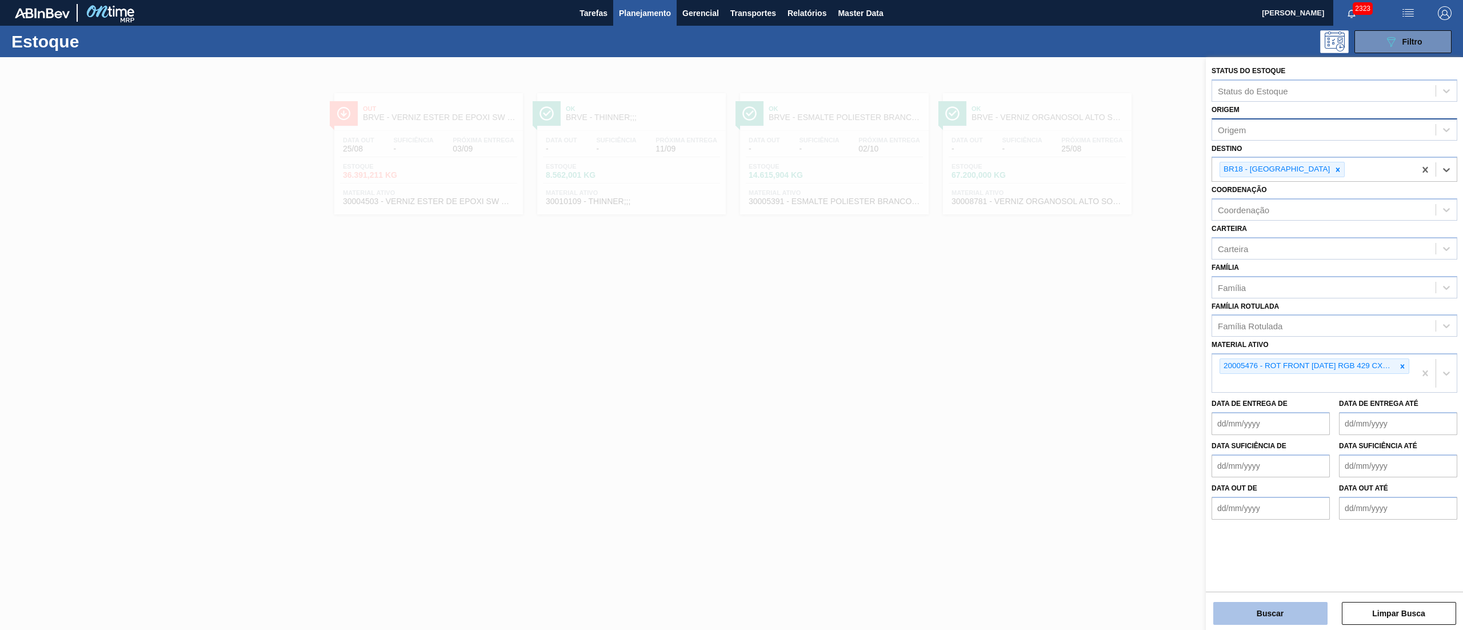
click at [1270, 612] on button "Buscar" at bounding box center [1270, 613] width 114 height 23
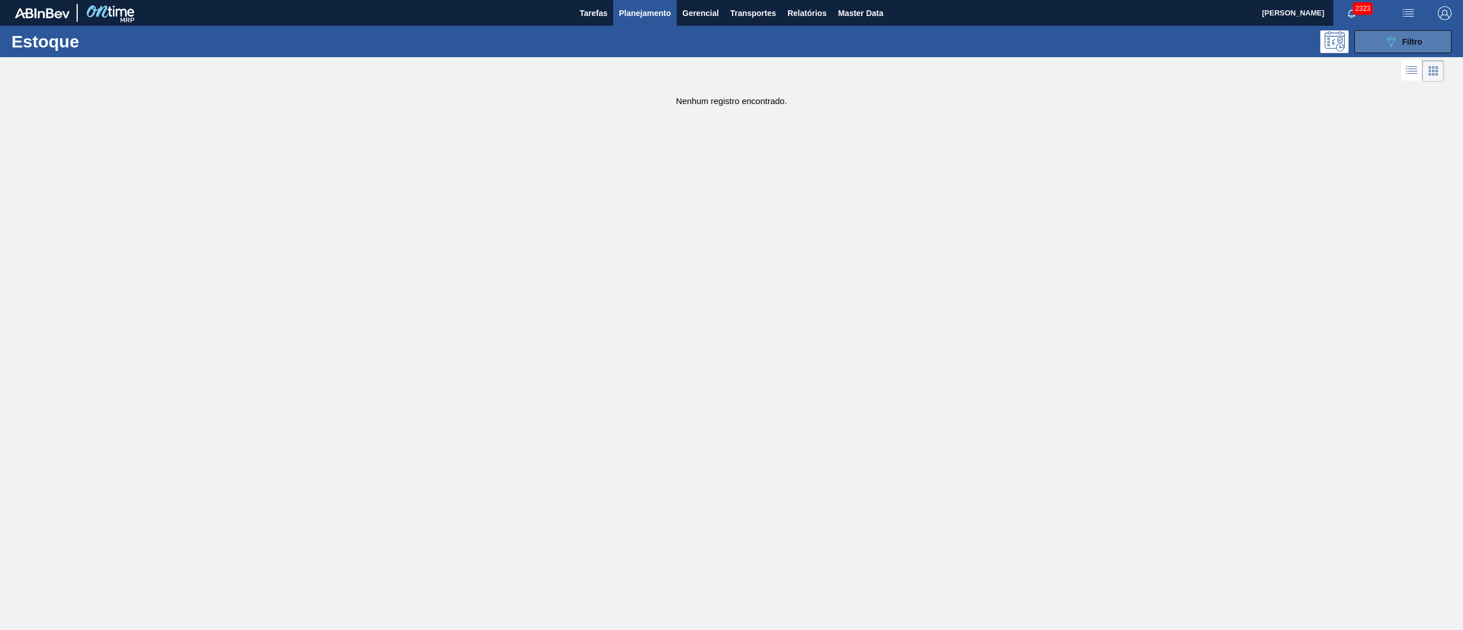
click at [1436, 42] on button "089F7B8B-B2A5-4AFE-B5C0-19BA573D28AC Filtro" at bounding box center [1402, 41] width 97 height 23
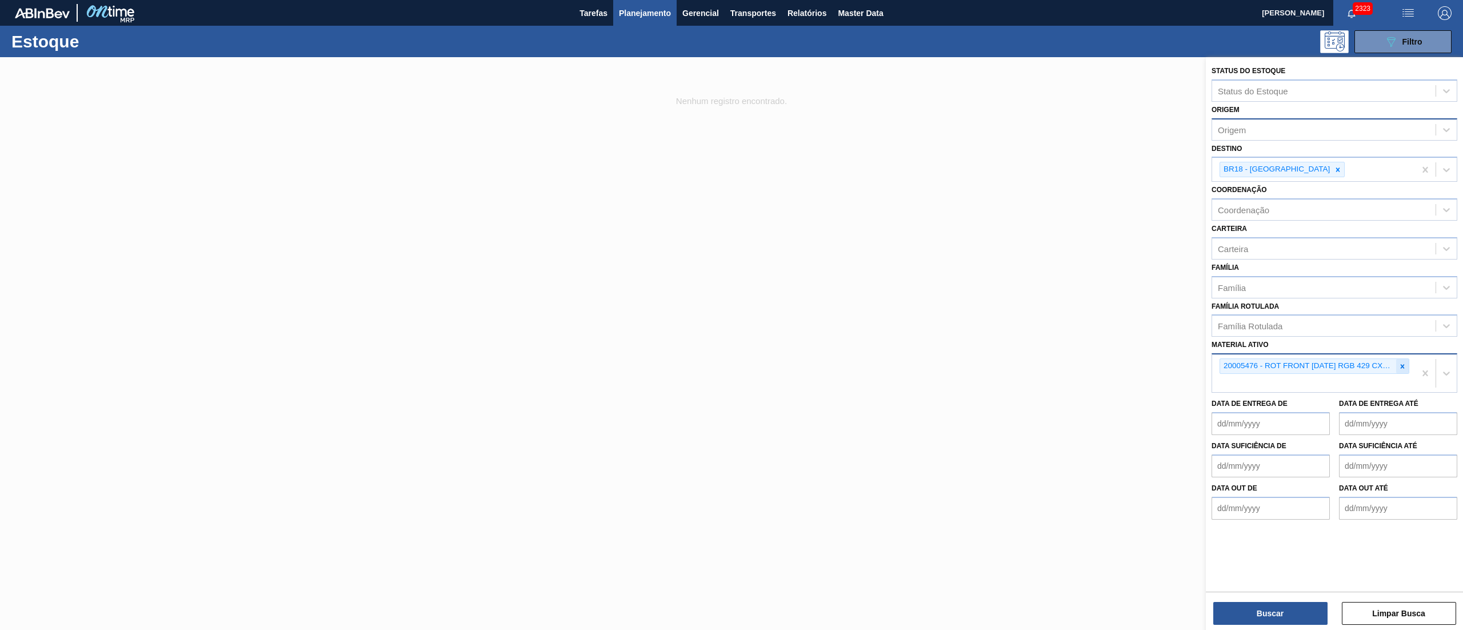
drag, startPoint x: 1405, startPoint y: 366, endPoint x: 1320, endPoint y: 342, distance: 88.3
click at [1404, 366] on icon at bounding box center [1402, 366] width 8 height 8
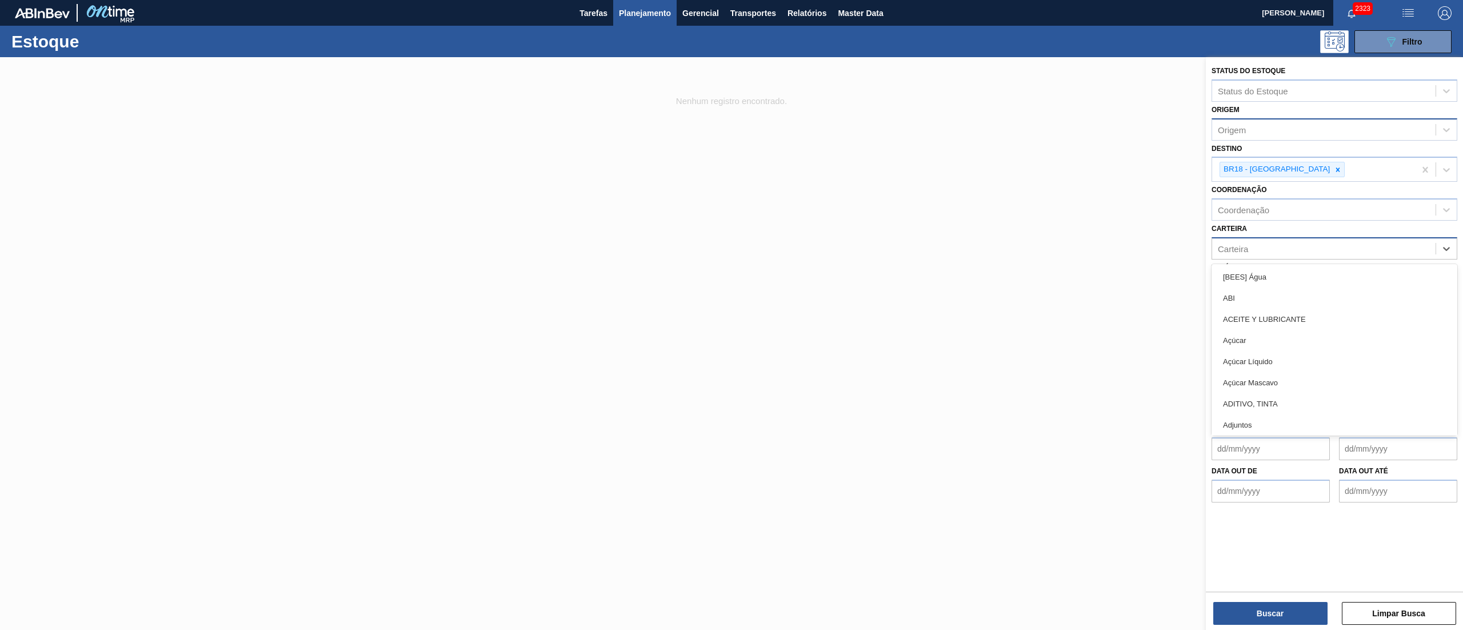
click at [1246, 238] on div "Carteira" at bounding box center [1335, 248] width 246 height 22
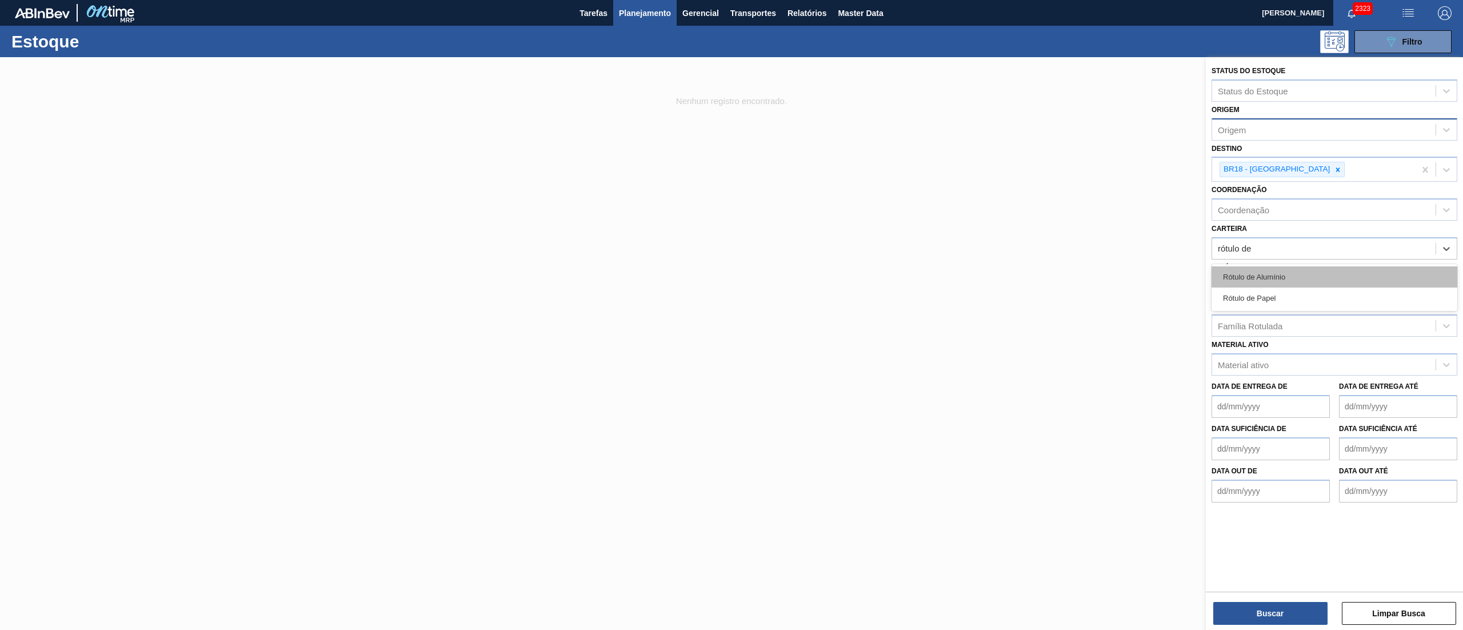
type input "rótulo de"
click at [1240, 287] on div "Rótulo de Papel" at bounding box center [1335, 297] width 246 height 21
type input "e"
type input "rótulo pap"
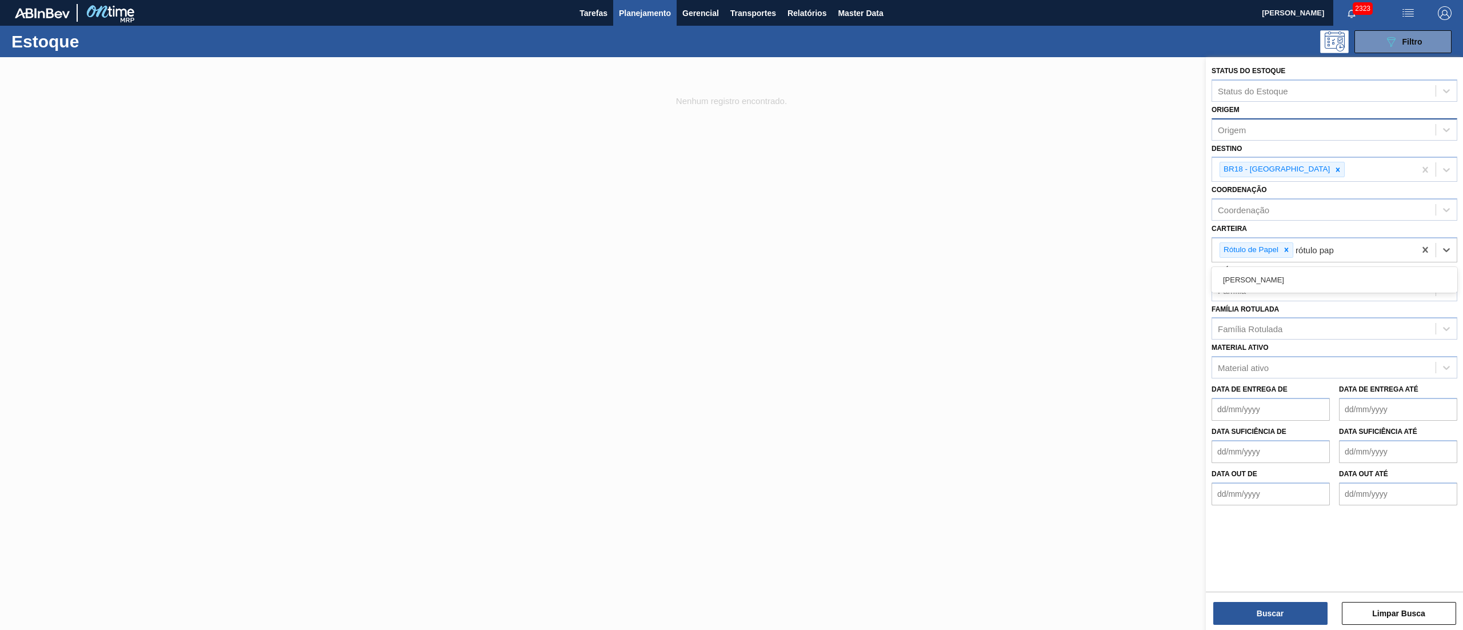
click at [1240, 286] on div "Rótulo Papel" at bounding box center [1335, 279] width 246 height 21
click at [1242, 610] on button "Buscar" at bounding box center [1270, 613] width 114 height 23
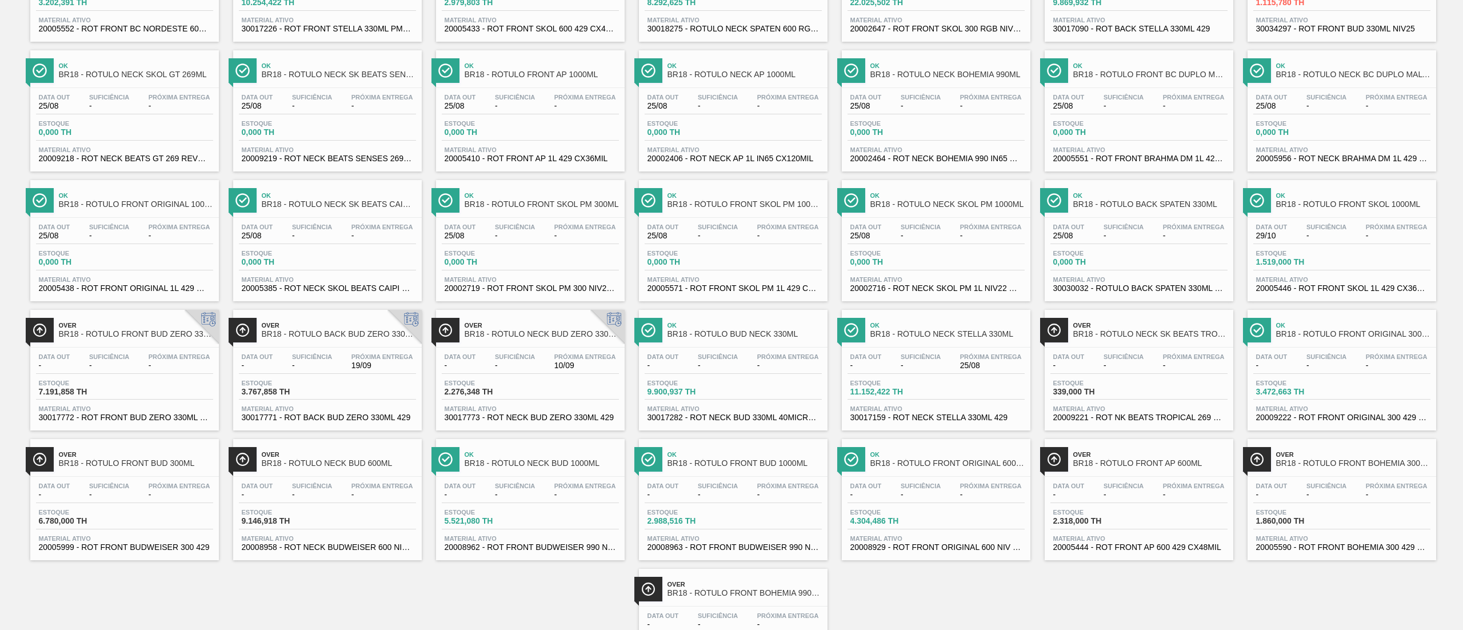
scroll to position [524, 0]
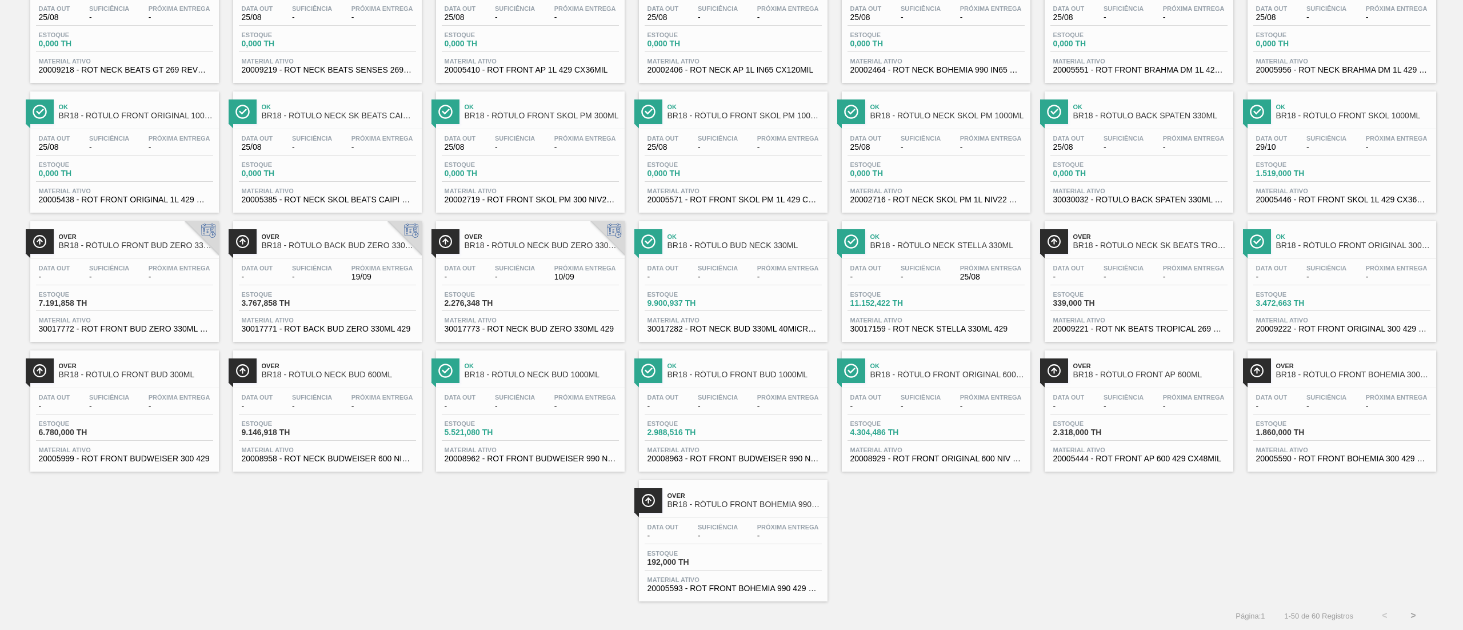
click at [1422, 610] on button ">" at bounding box center [1413, 615] width 29 height 29
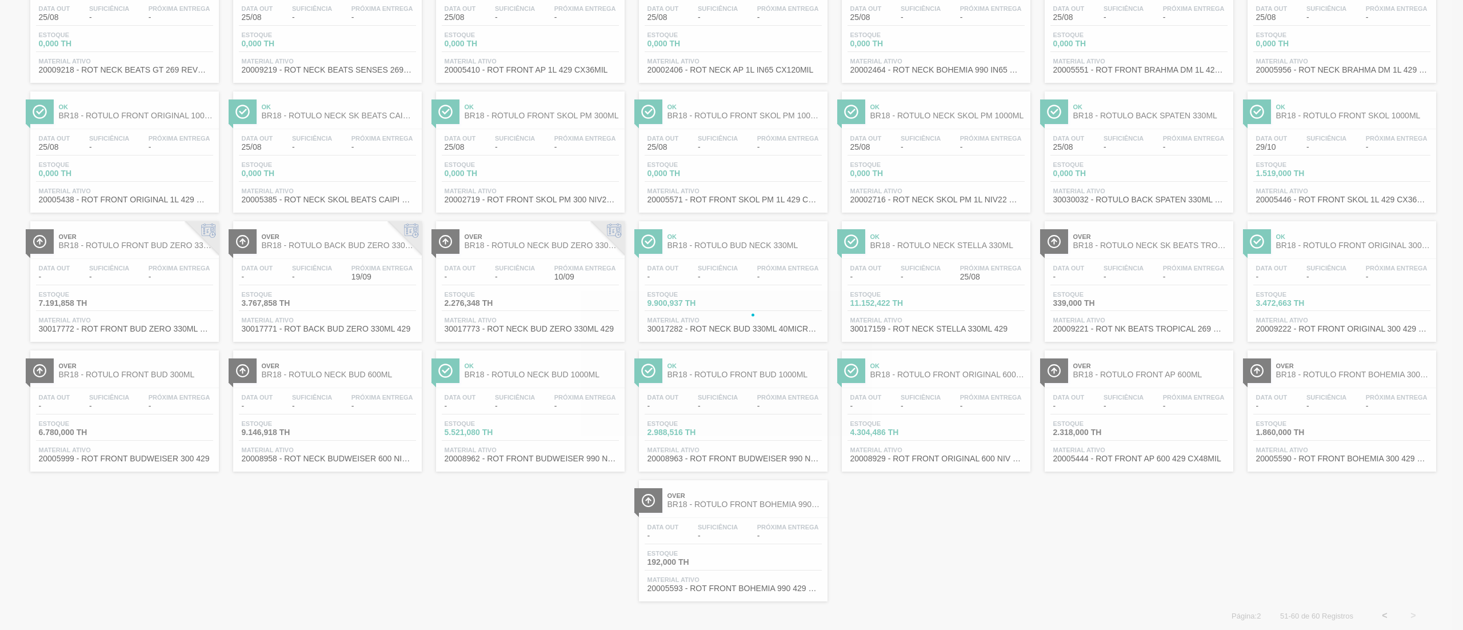
scroll to position [0, 0]
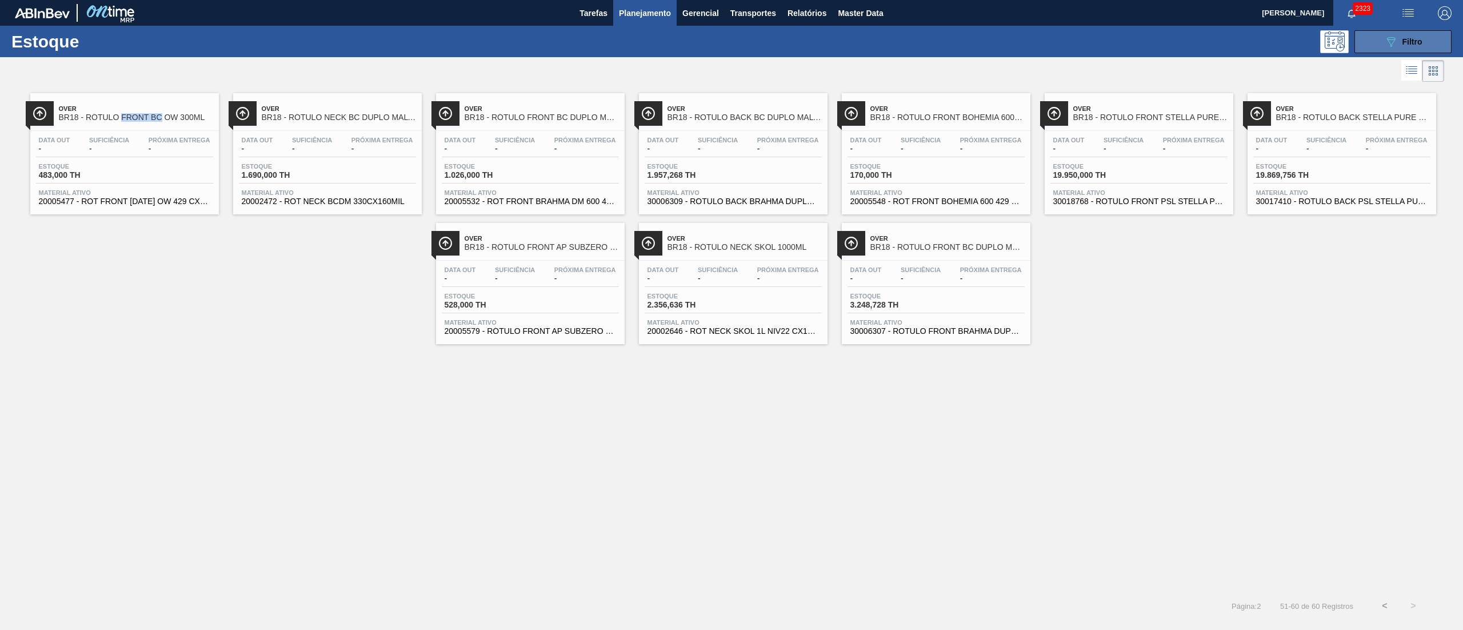
click at [1416, 38] on span "Filtro" at bounding box center [1412, 41] width 20 height 9
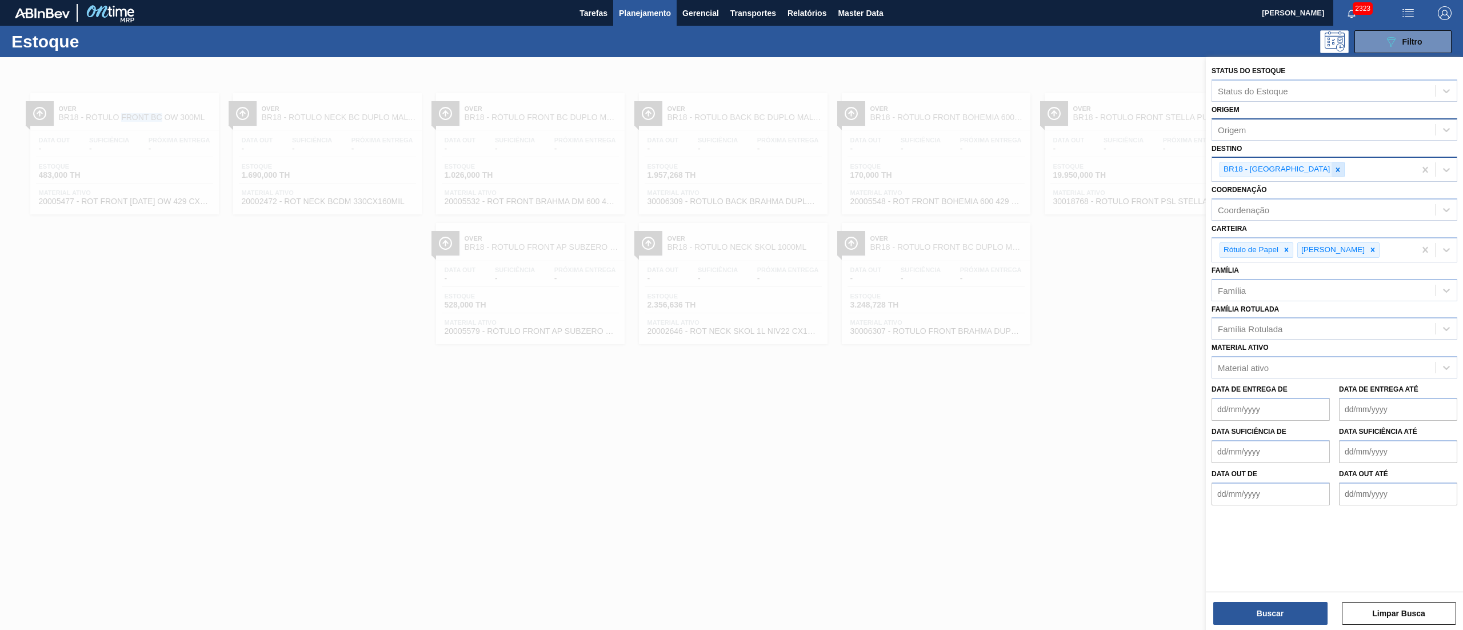
click at [1334, 173] on icon at bounding box center [1338, 170] width 8 height 8
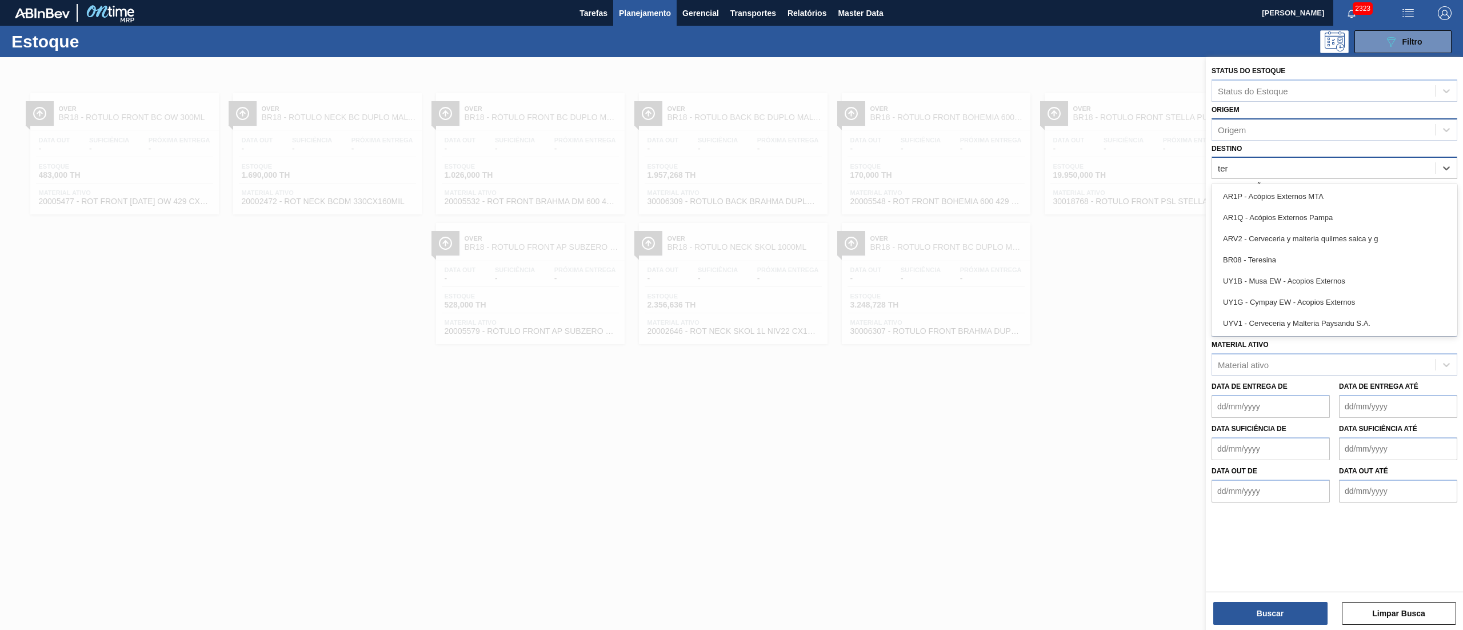
type input "tere"
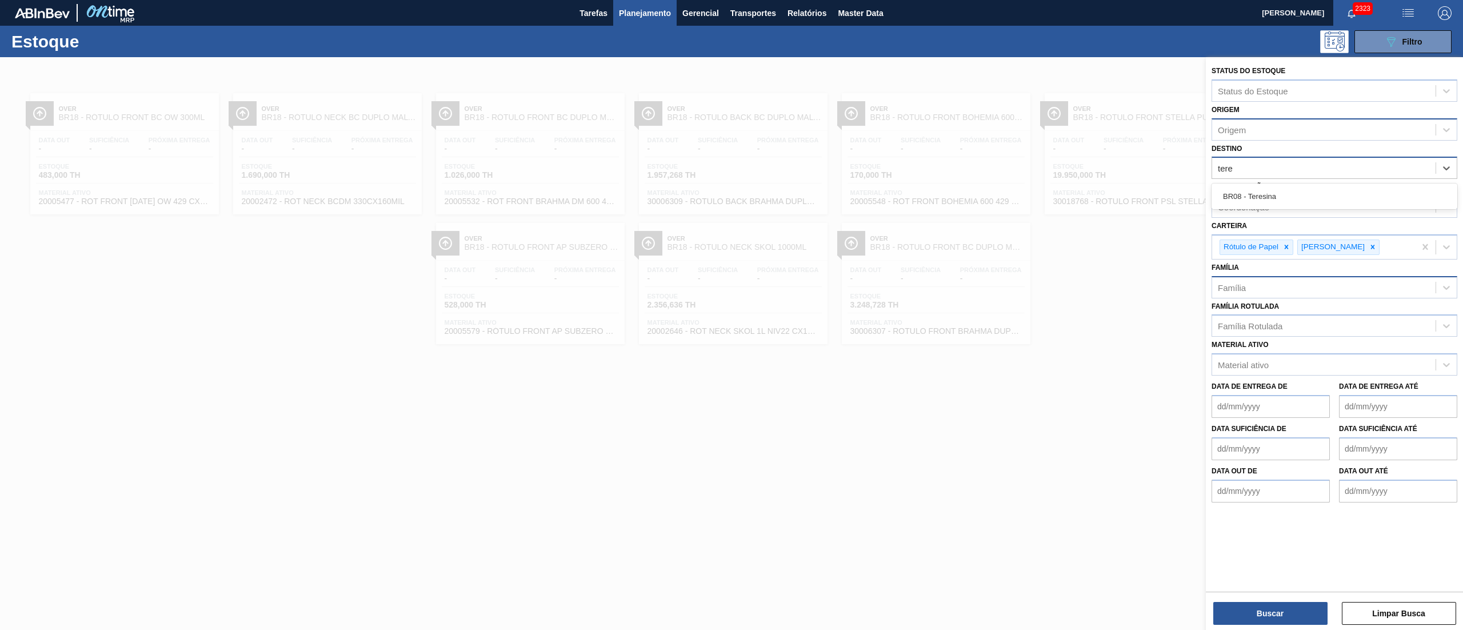
drag, startPoint x: 1301, startPoint y: 191, endPoint x: 1265, endPoint y: 288, distance: 103.4
click at [1298, 191] on div "BR08 - Teresina" at bounding box center [1335, 196] width 246 height 21
click at [1239, 615] on button "Buscar" at bounding box center [1270, 613] width 114 height 23
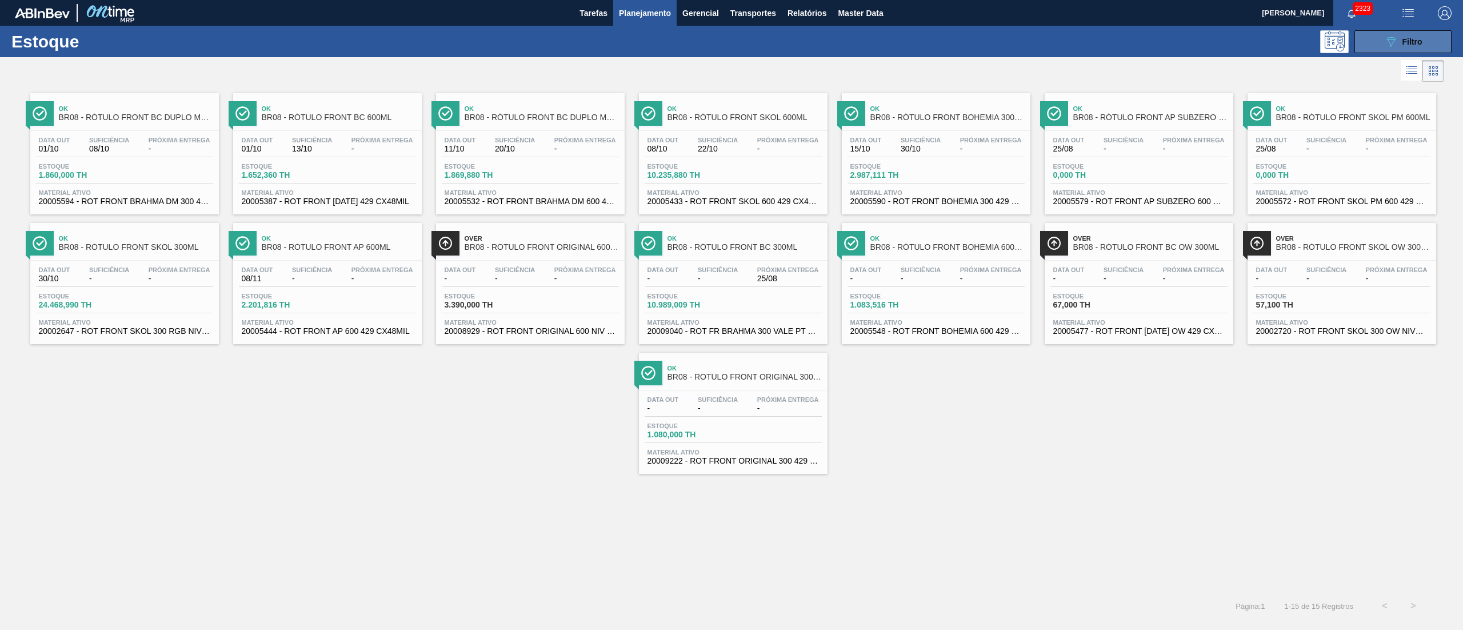
click at [1415, 37] on span "Filtro" at bounding box center [1412, 41] width 20 height 9
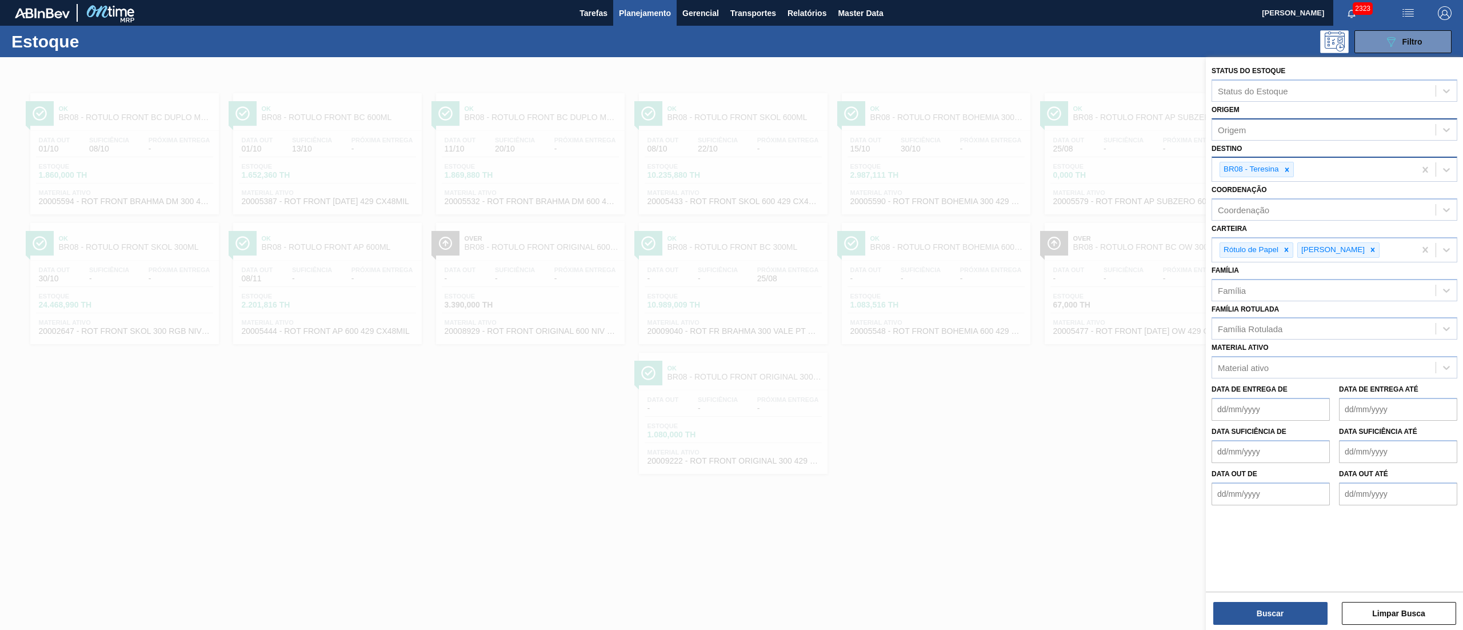
click at [1294, 168] on div "BR08 - Teresina" at bounding box center [1313, 169] width 203 height 23
click at [1290, 168] on icon at bounding box center [1287, 170] width 8 height 8
type input "aqu"
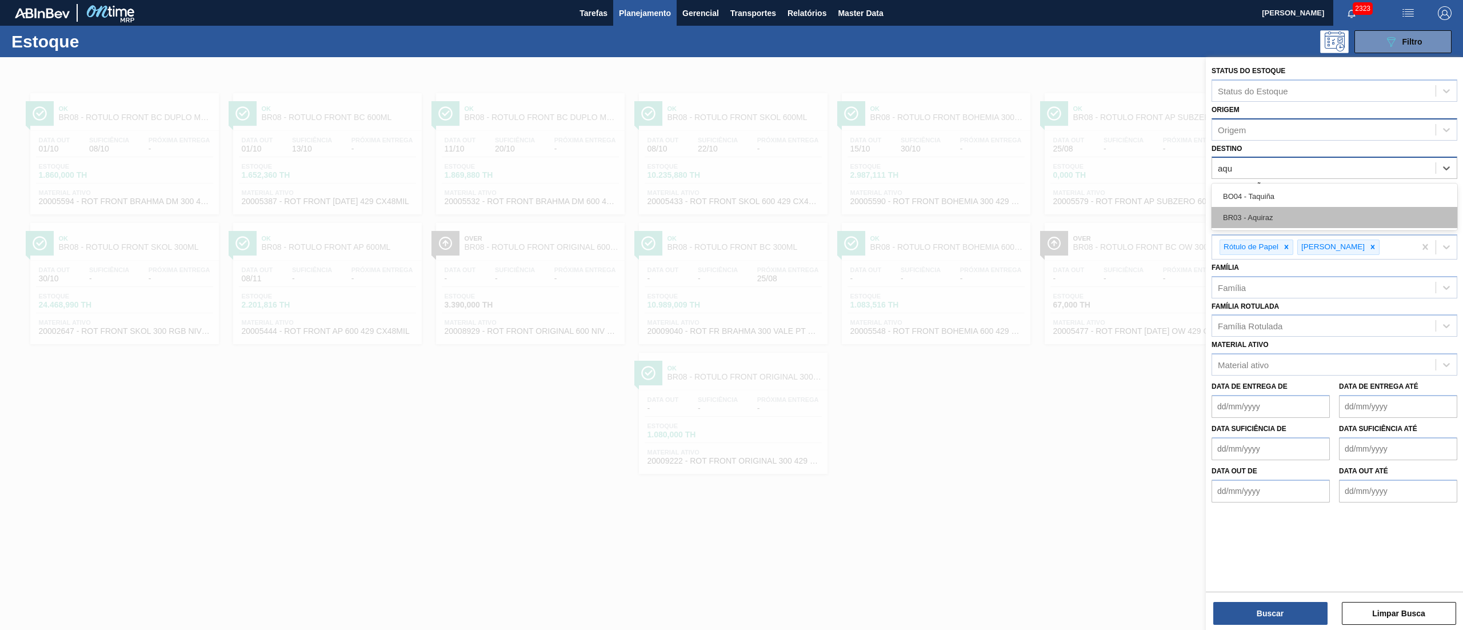
click at [1230, 207] on div "BR03 - Aquiraz" at bounding box center [1335, 217] width 246 height 21
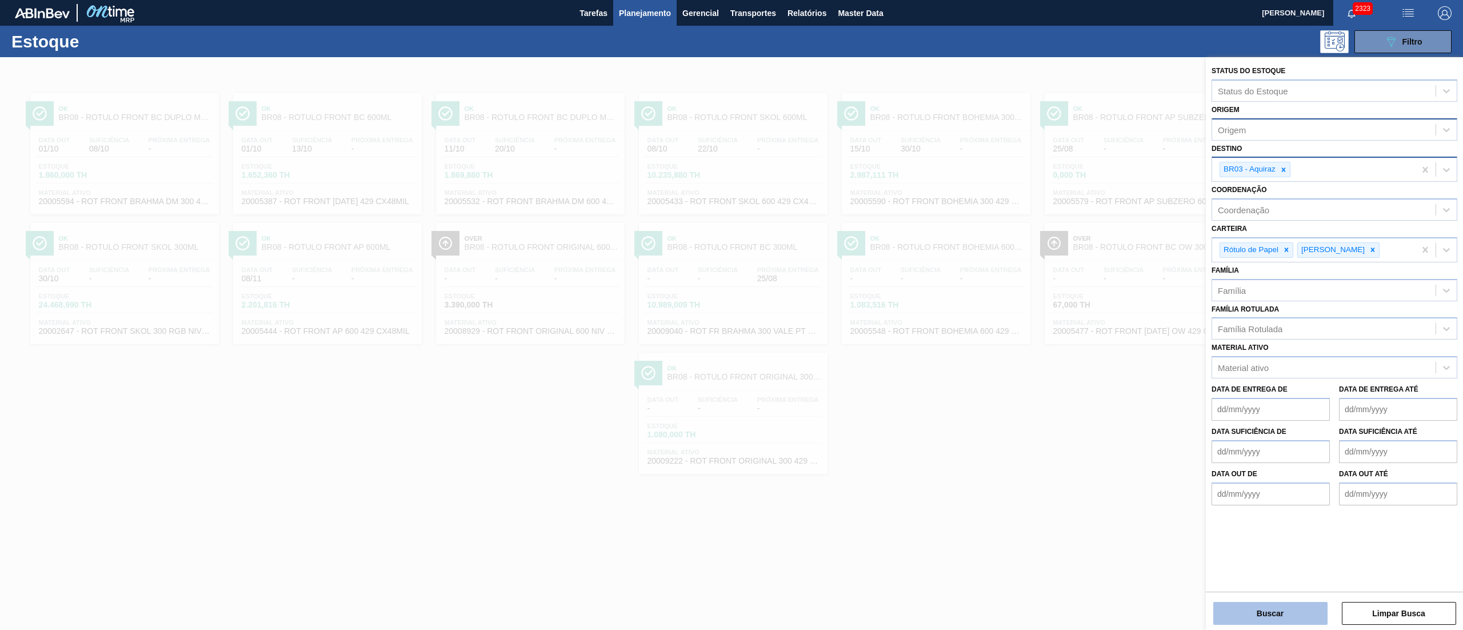
click at [1285, 621] on button "Buscar" at bounding box center [1270, 613] width 114 height 23
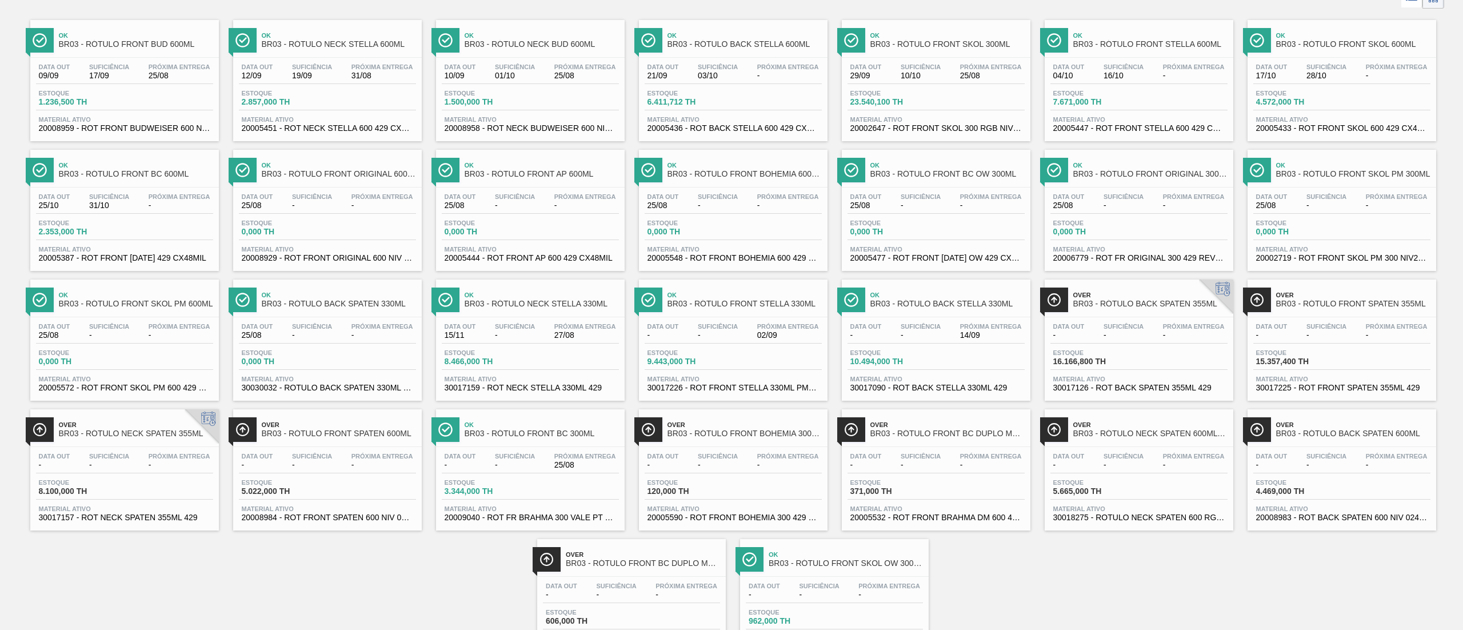
scroll to position [134, 0]
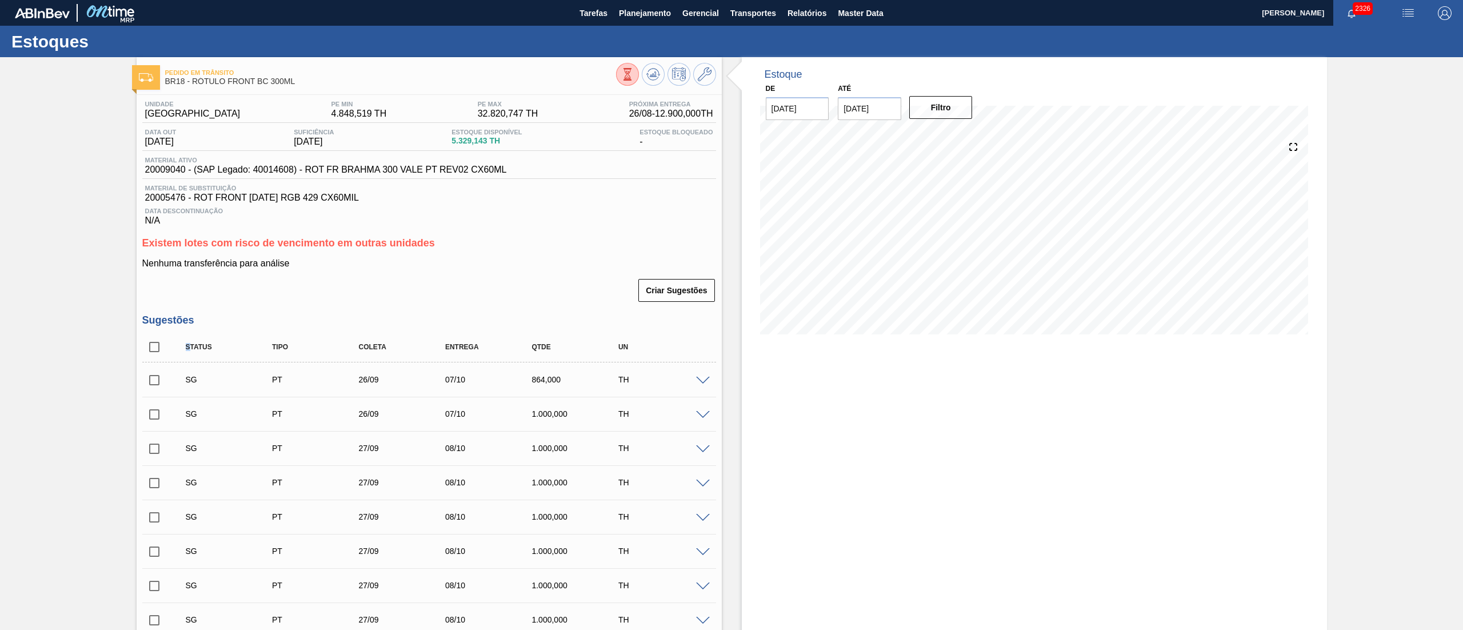
drag, startPoint x: 191, startPoint y: 347, endPoint x: 170, endPoint y: 349, distance: 21.2
click at [179, 349] on div "Status" at bounding box center [221, 347] width 86 height 8
click at [151, 349] on input "checkbox" at bounding box center [154, 347] width 24 height 24
checkbox input "true"
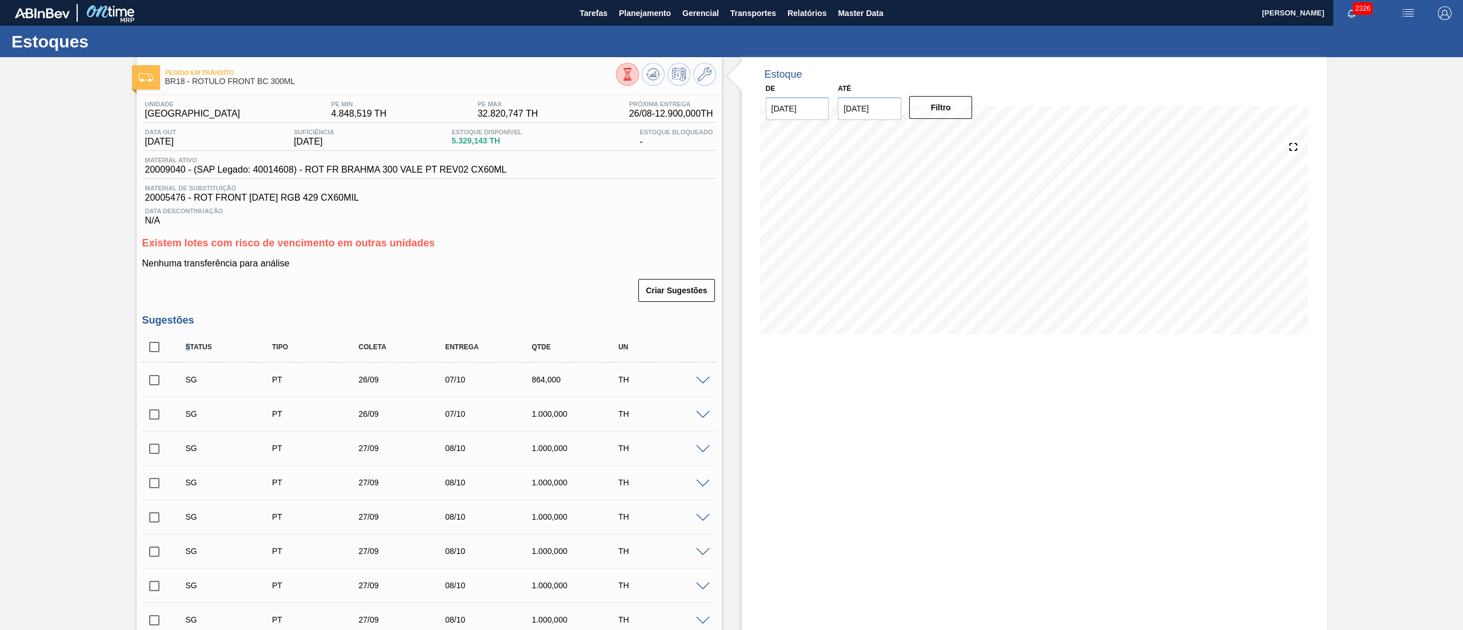
checkbox input "true"
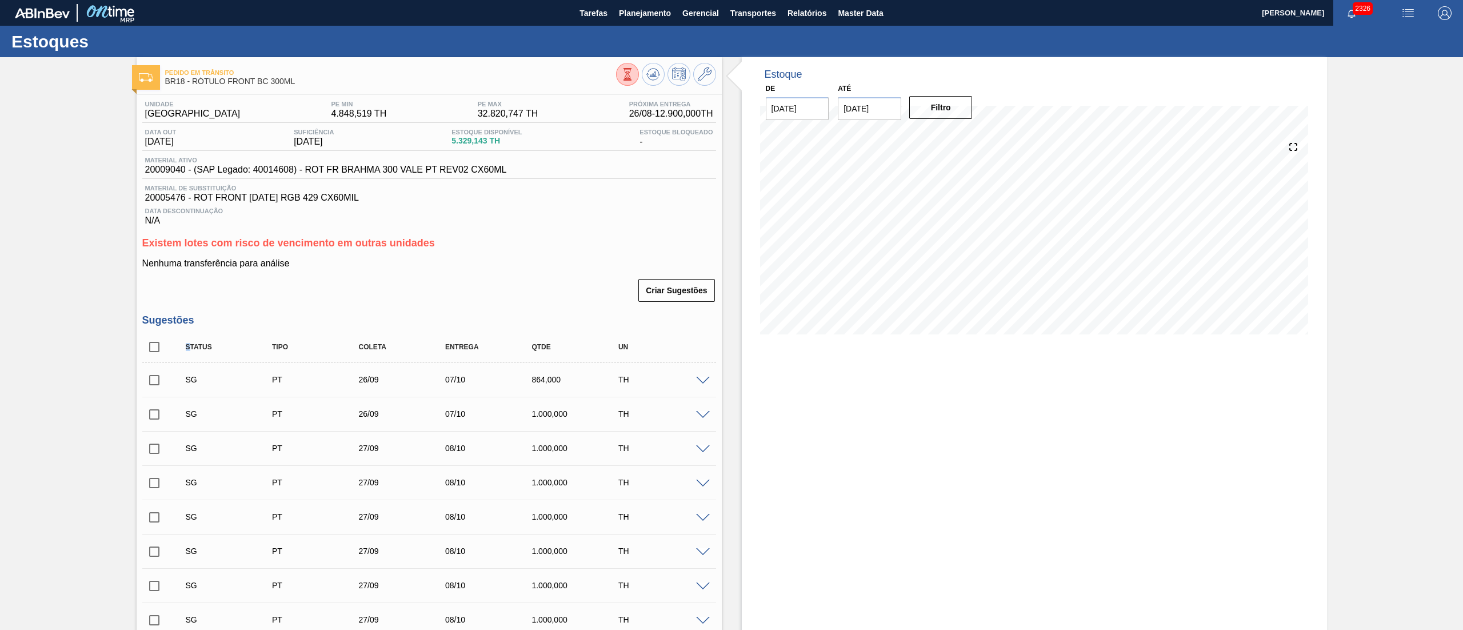
checkbox input "true"
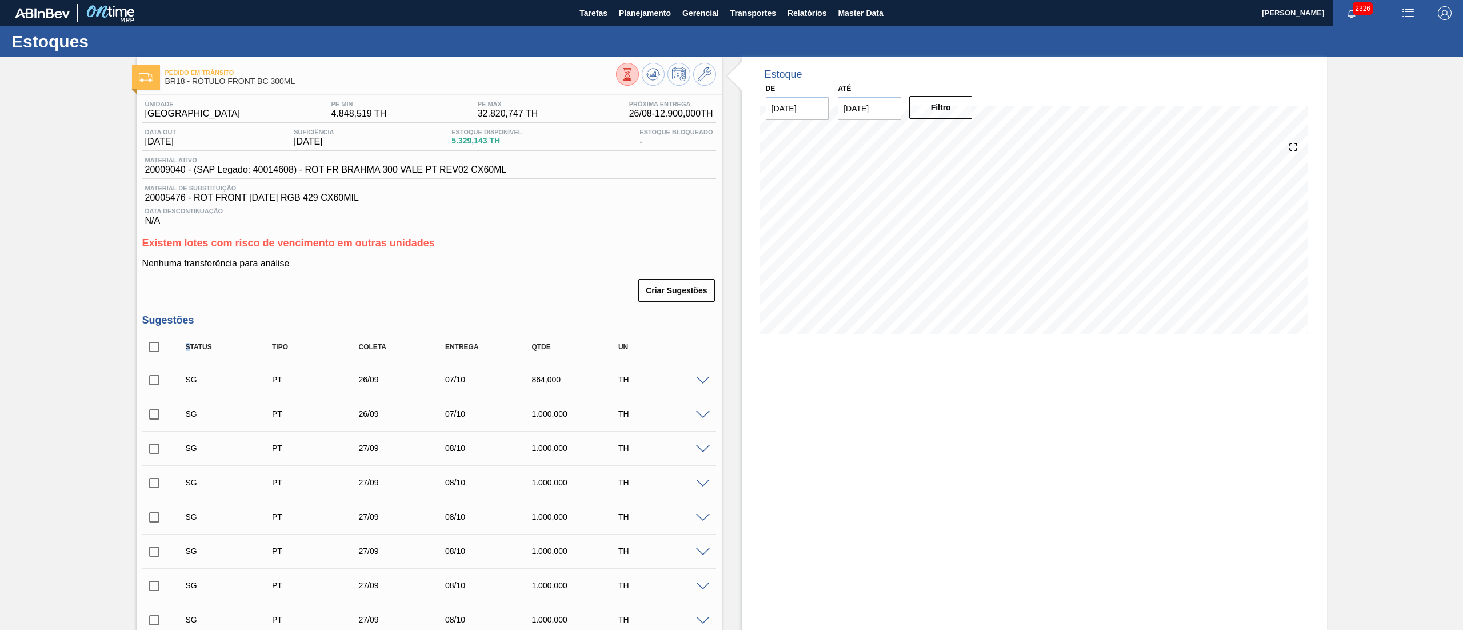
checkbox input "true"
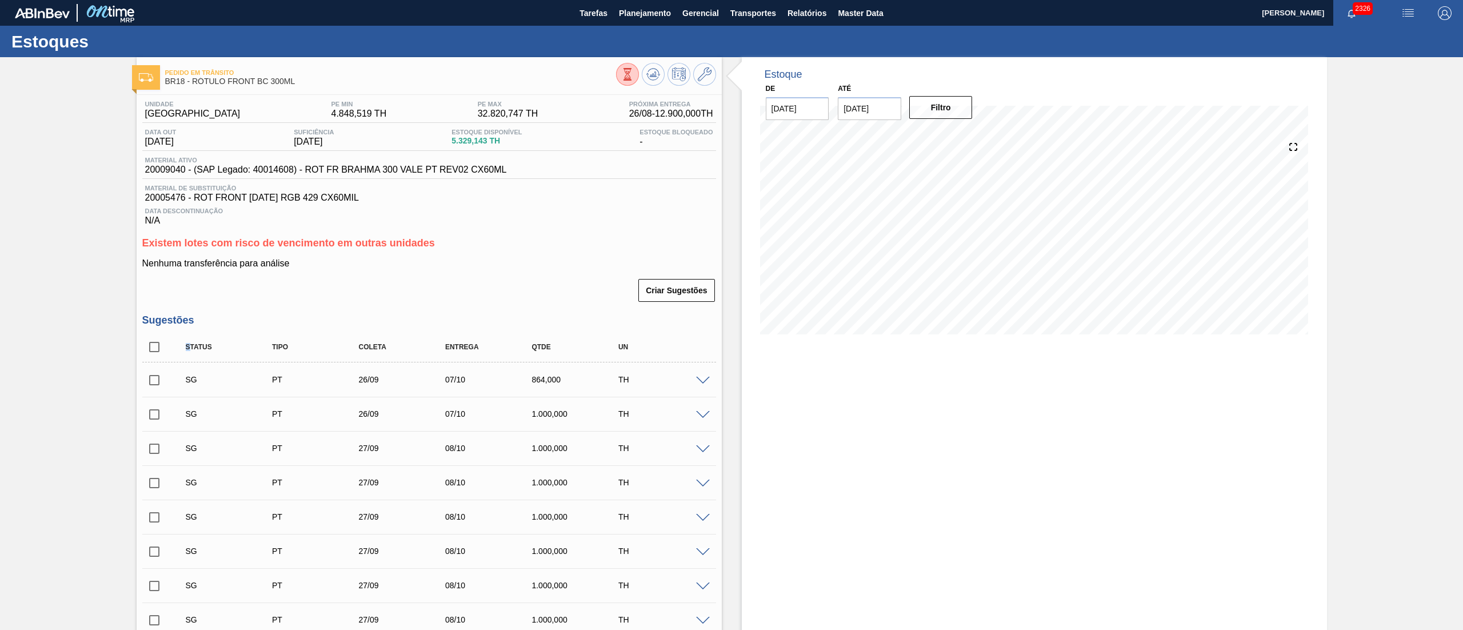
checkbox input "true"
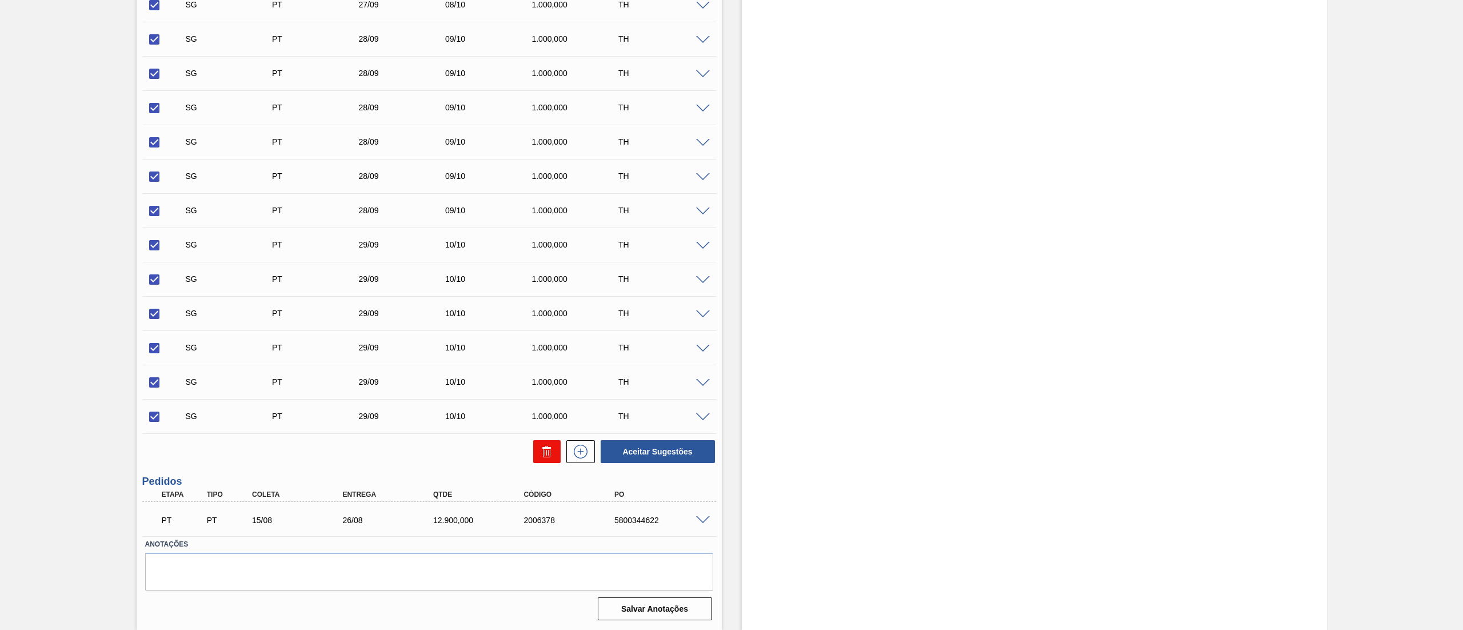
click at [543, 447] on icon at bounding box center [547, 452] width 14 height 14
checkbox input "false"
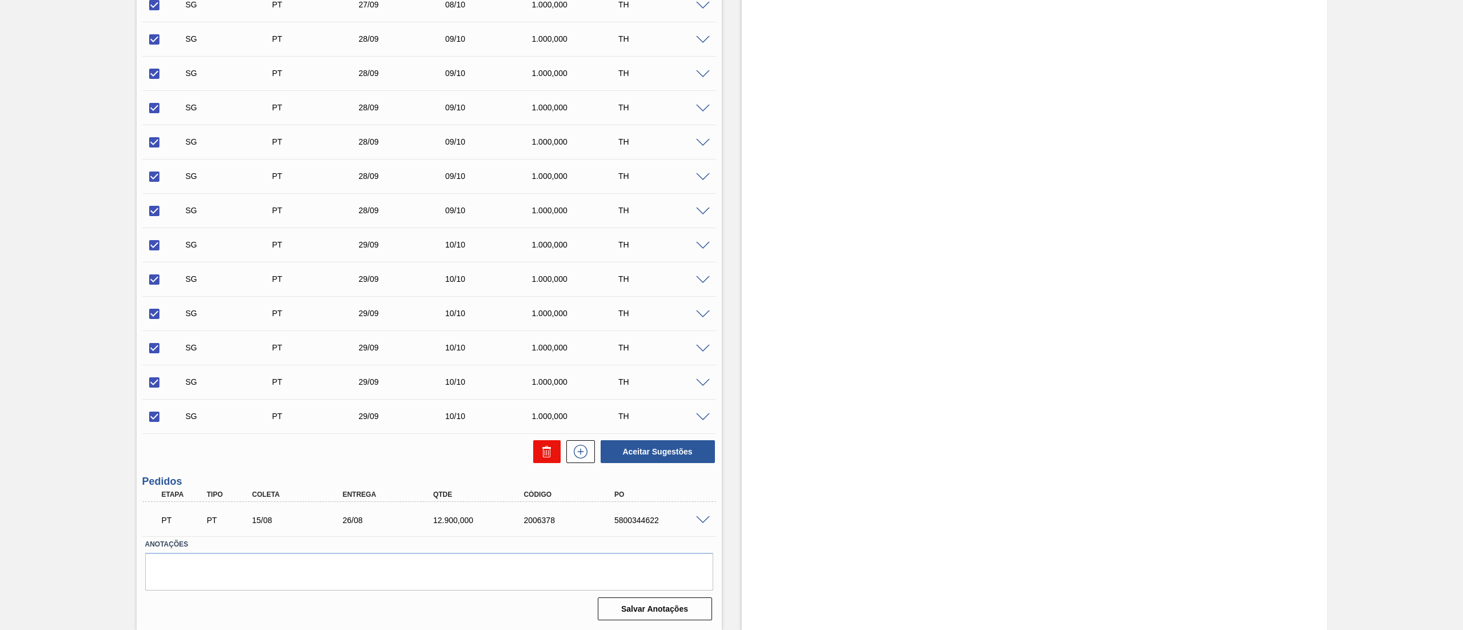
checkbox input "false"
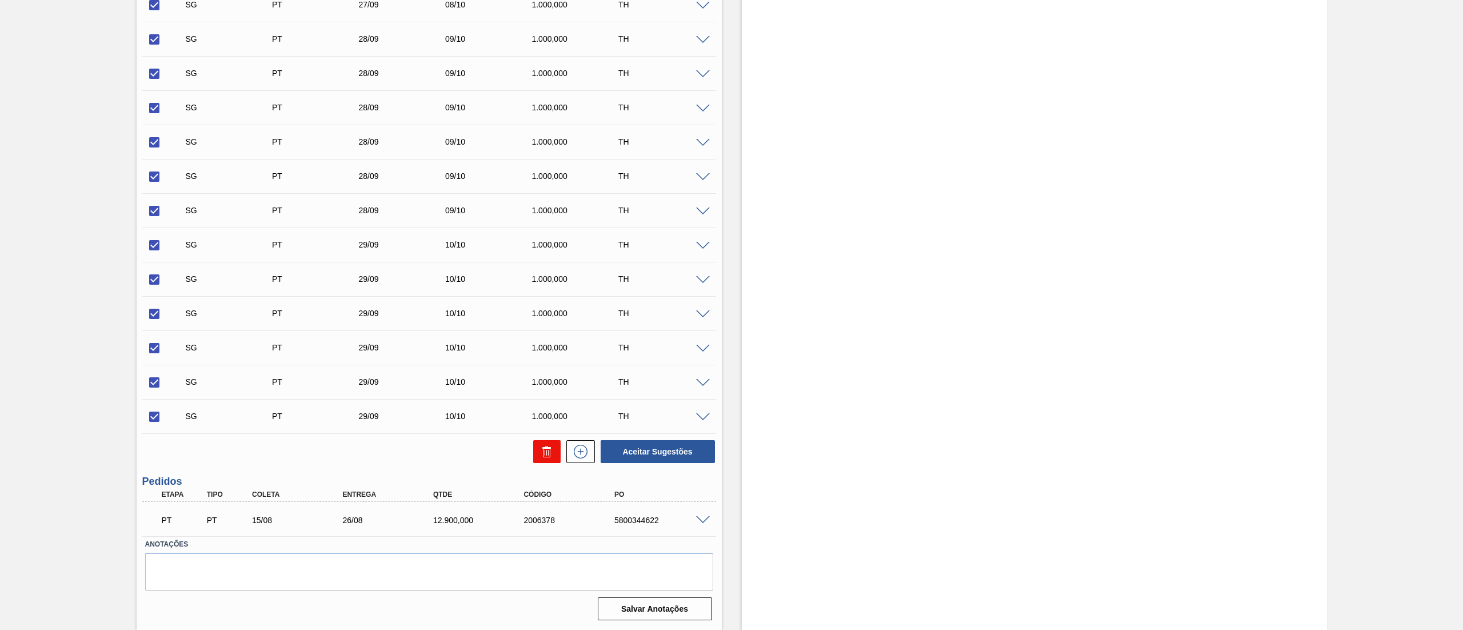
checkbox input "false"
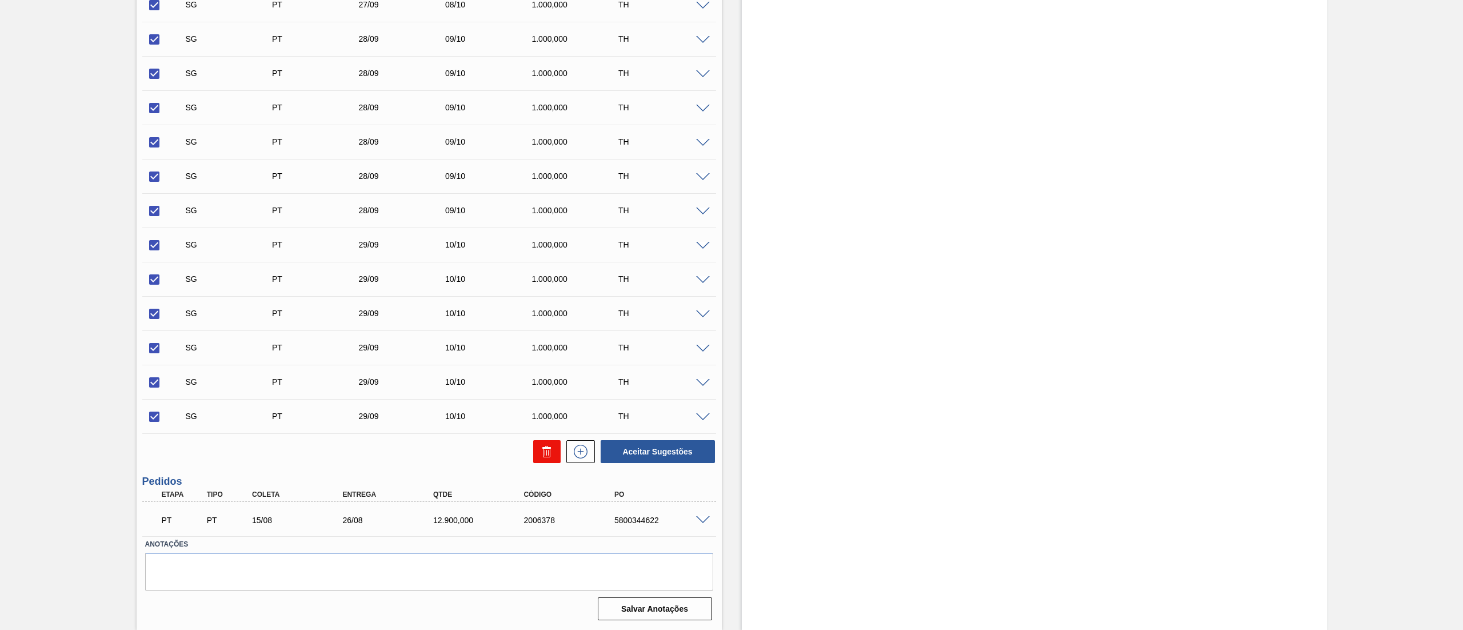
checkbox input "false"
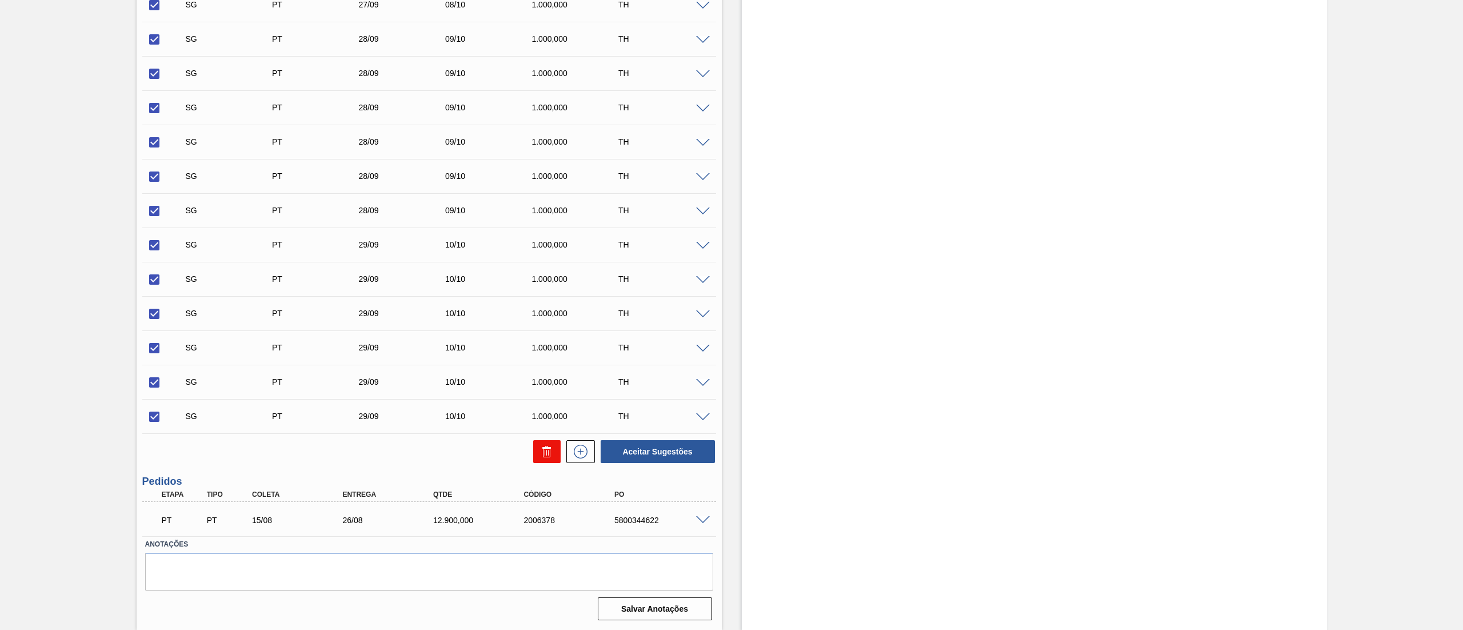
checkbox input "false"
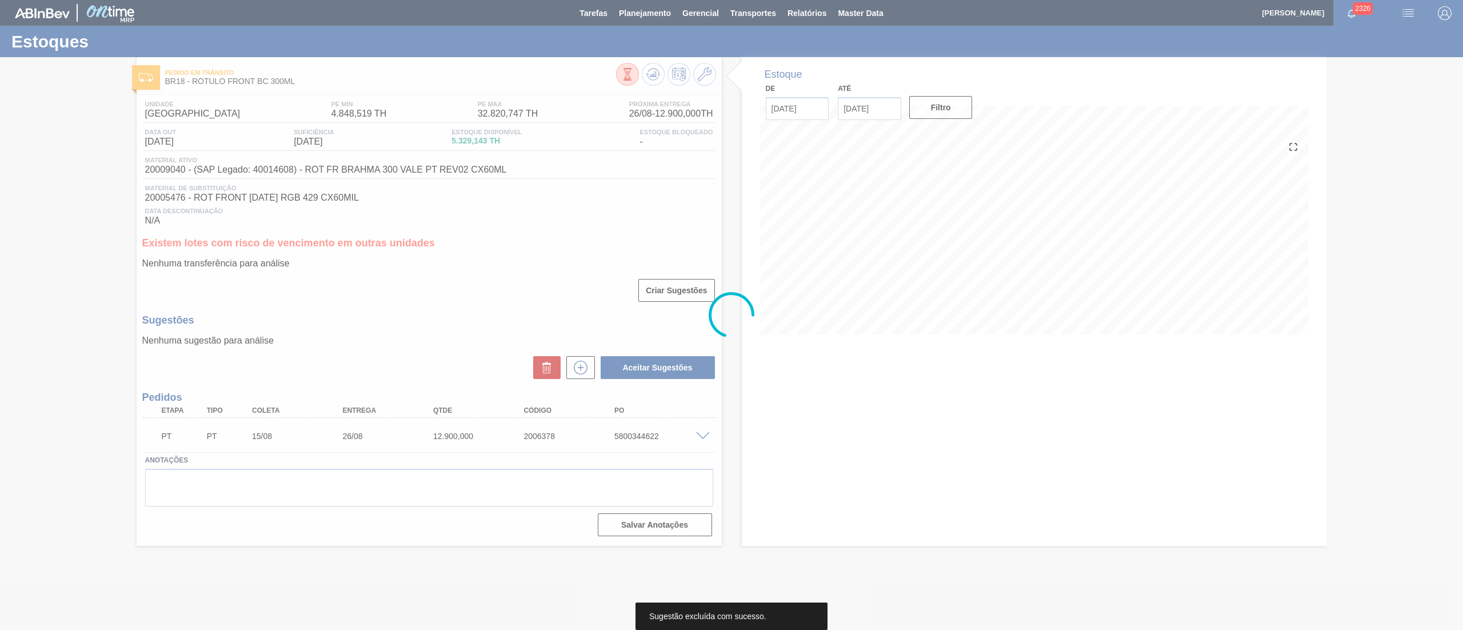
scroll to position [0, 0]
